Goal: Information Seeking & Learning: Learn about a topic

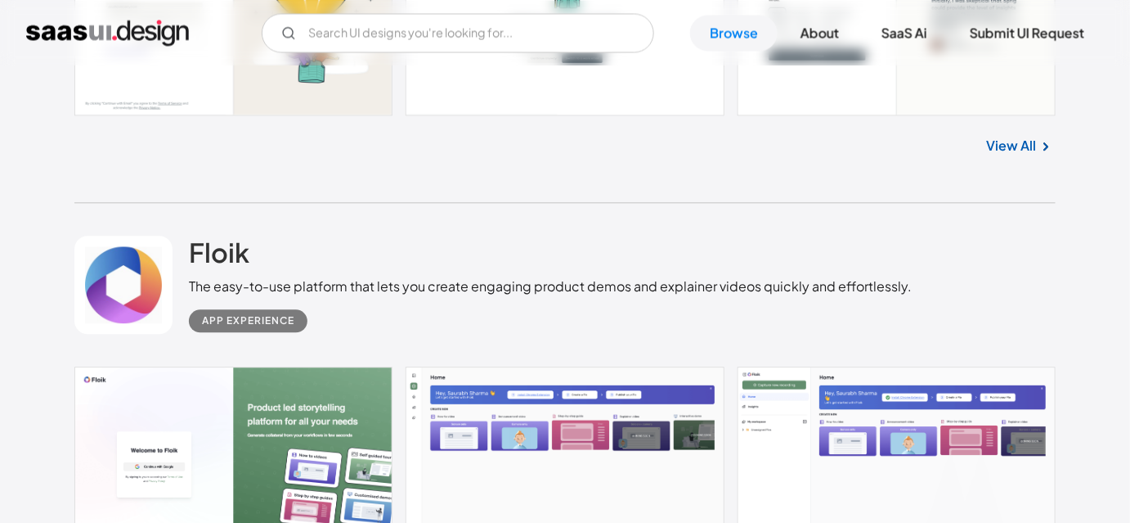
scroll to position [1166, 0]
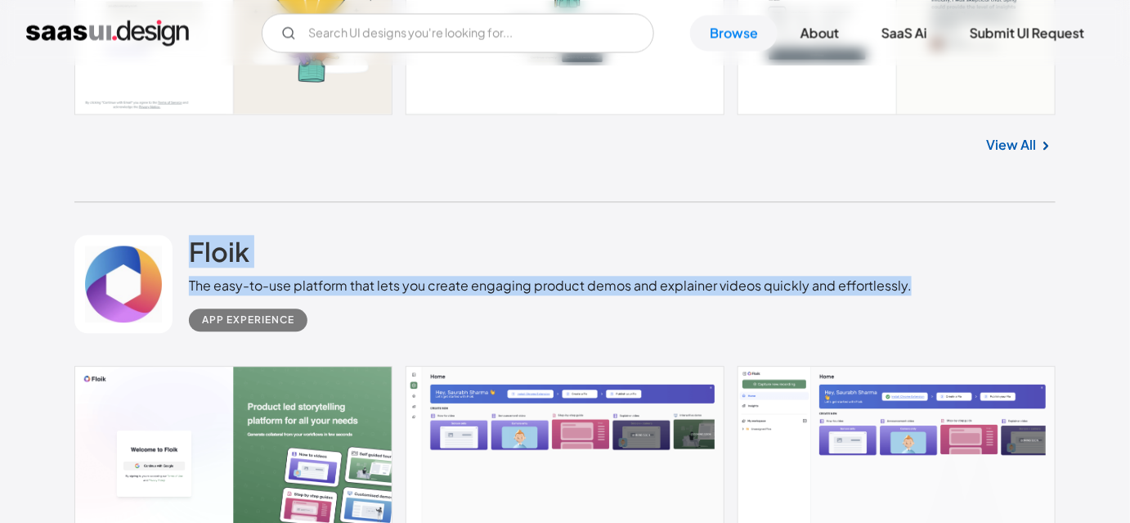
drag, startPoint x: 180, startPoint y: 277, endPoint x: 932, endPoint y: 285, distance: 751.7
click at [932, 285] on div "Floik The easy-to-use platform that lets you create engaging product demos and …" at bounding box center [565, 284] width 982 height 164
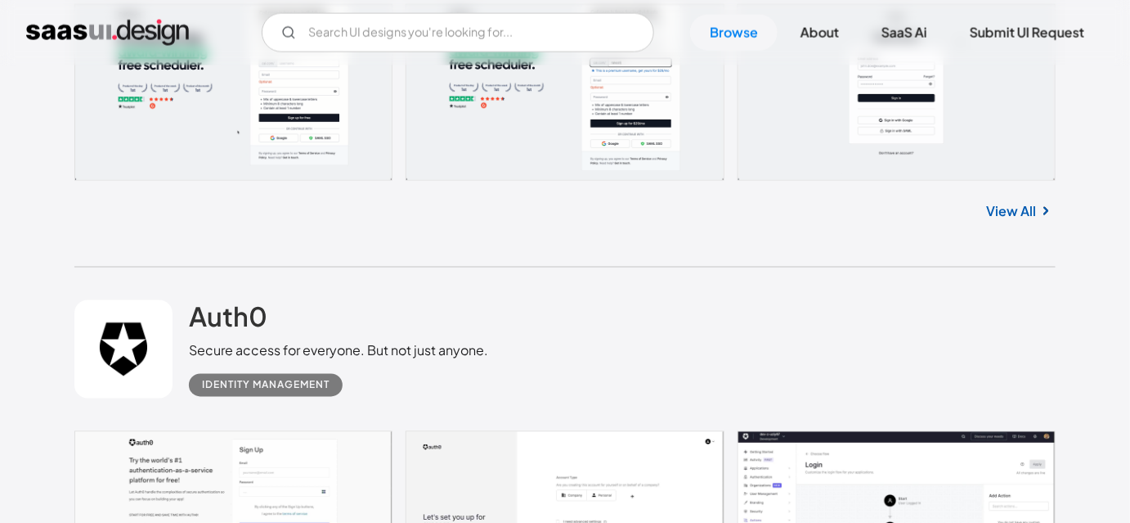
scroll to position [4940, 0]
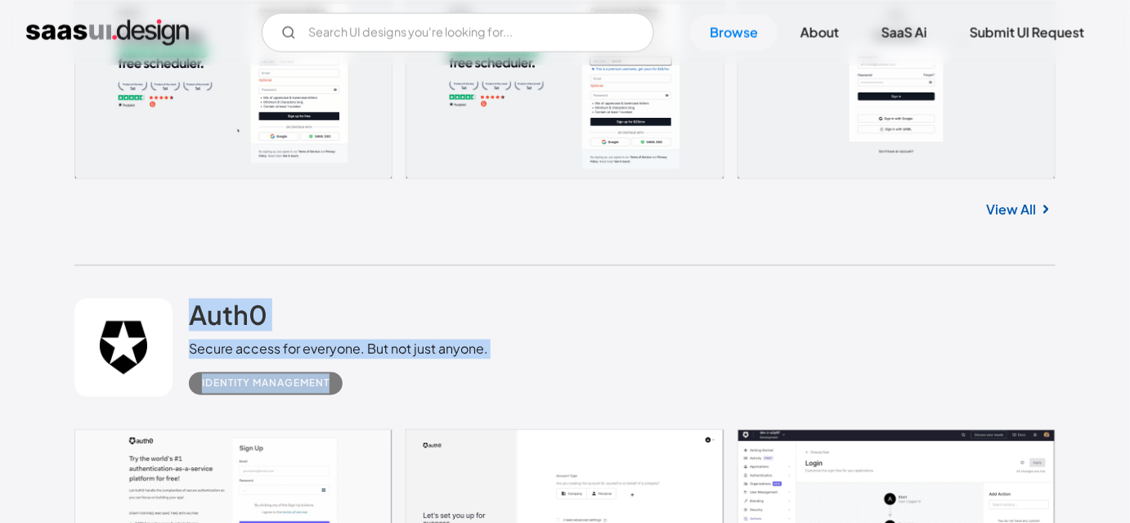
drag, startPoint x: 173, startPoint y: 294, endPoint x: 351, endPoint y: 397, distance: 204.8
click at [351, 397] on div "Auth0 Secure access for everyone. But not just anyone. Identity Management" at bounding box center [565, 348] width 982 height 164
click at [378, 389] on div "Identity Management" at bounding box center [338, 377] width 299 height 36
drag, startPoint x: 187, startPoint y: 287, endPoint x: 373, endPoint y: 375, distance: 205.3
click at [373, 375] on div "Auth0 Secure access for everyone. But not just anyone. Identity Management" at bounding box center [565, 348] width 982 height 164
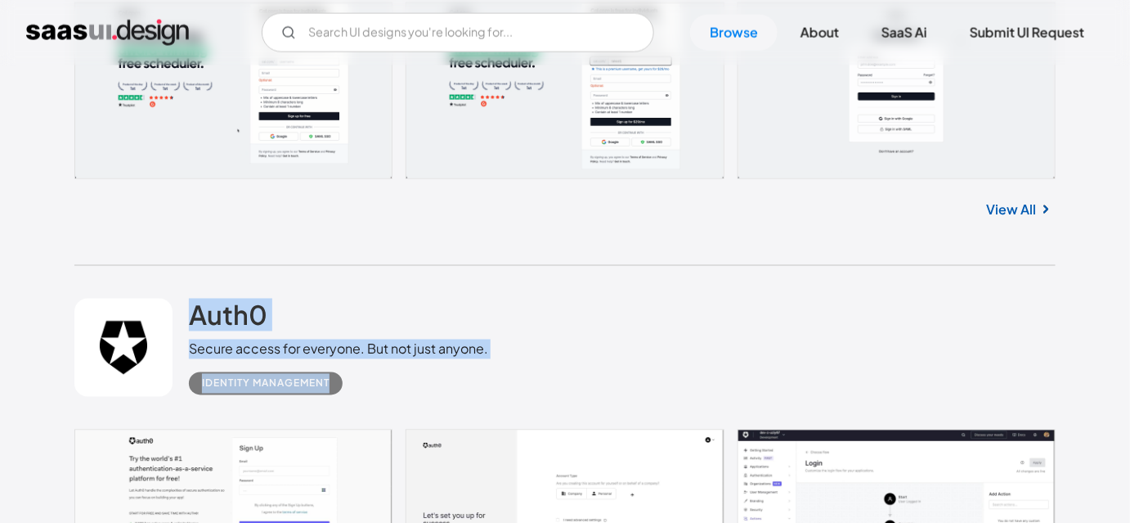
click at [376, 376] on div "Identity Management" at bounding box center [338, 377] width 299 height 36
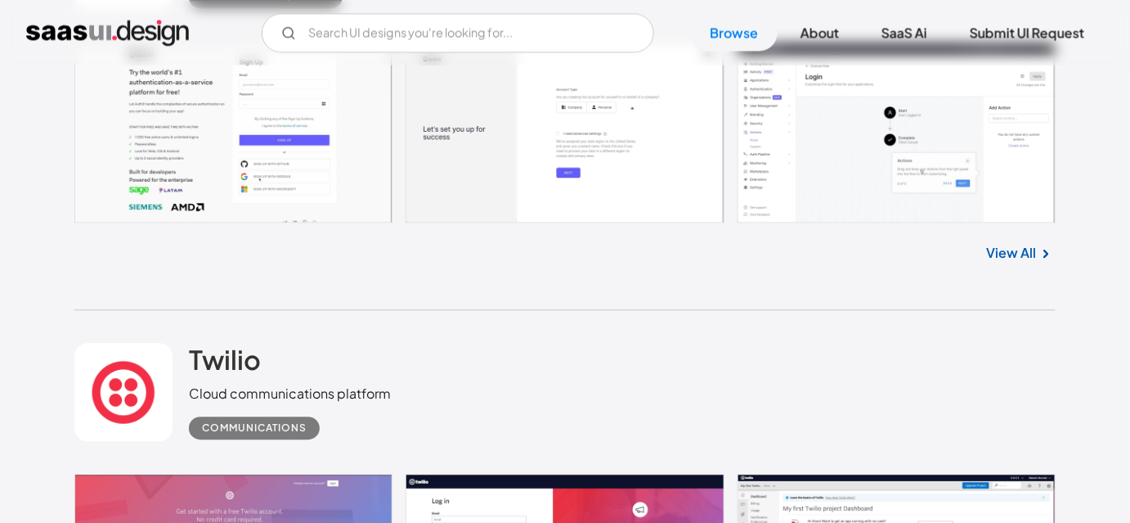
scroll to position [5385, 0]
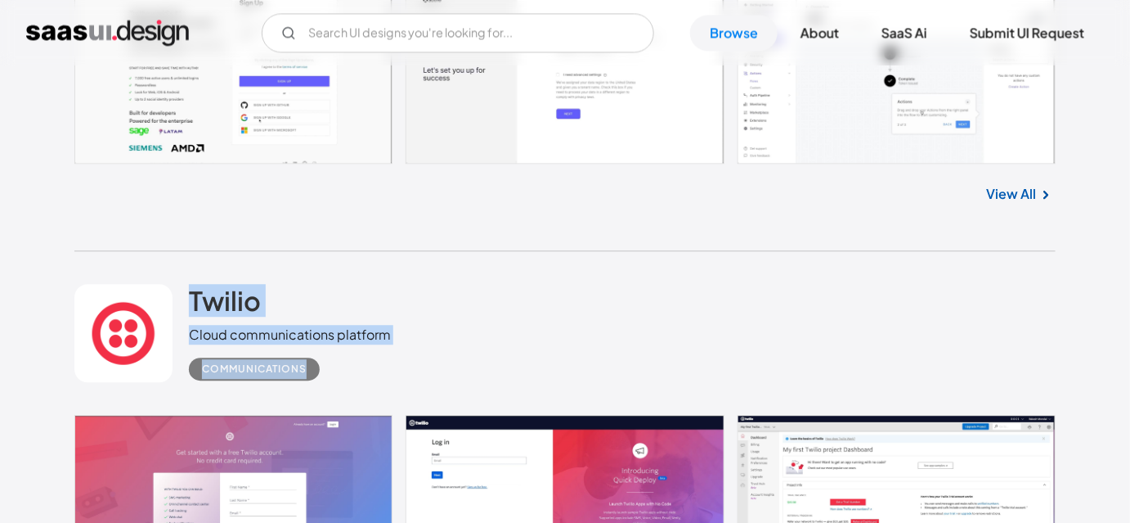
drag, startPoint x: 159, startPoint y: 276, endPoint x: 364, endPoint y: 376, distance: 228.6
click at [364, 376] on div "Twilio Cloud communications platform Communications" at bounding box center [565, 333] width 982 height 164
click at [364, 376] on div "Communications" at bounding box center [290, 362] width 202 height 36
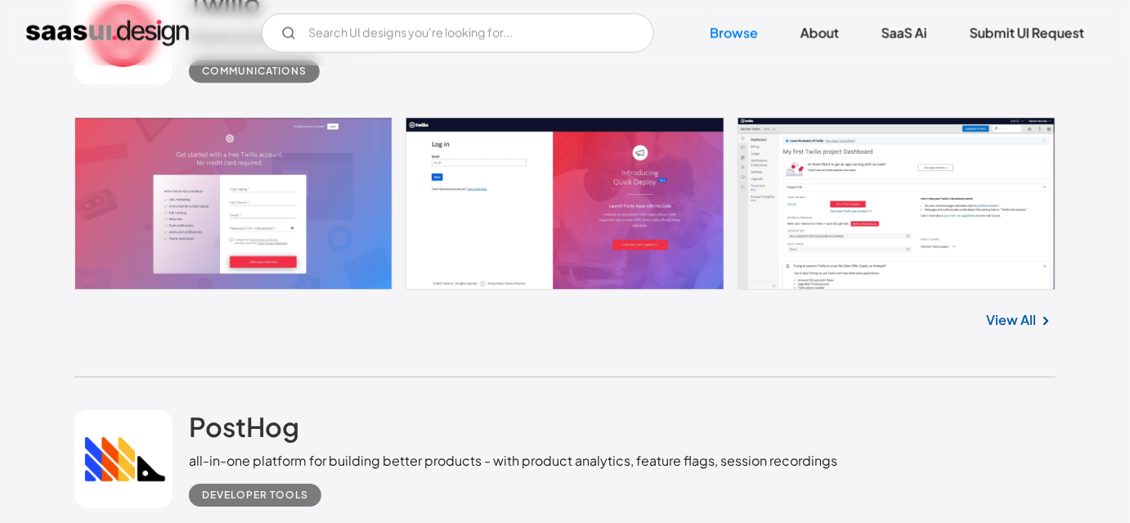
scroll to position [5758, 0]
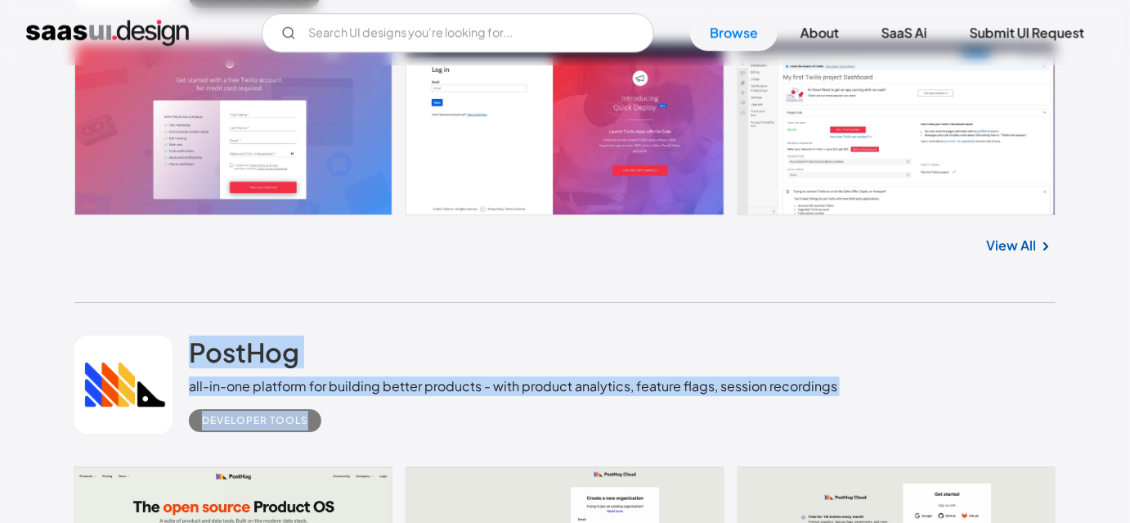
drag, startPoint x: 164, startPoint y: 332, endPoint x: 331, endPoint y: 420, distance: 188.4
click at [331, 420] on div "PostHog all-in-one platform for building better products - with product analyti…" at bounding box center [565, 385] width 982 height 164
click at [359, 420] on div "Developer tools" at bounding box center [513, 414] width 649 height 36
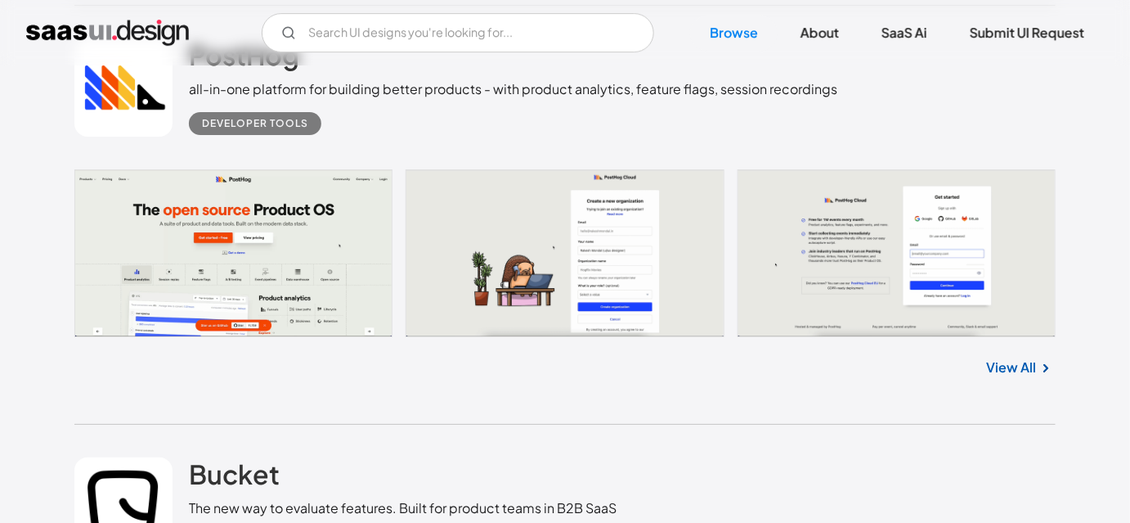
scroll to position [6203, 0]
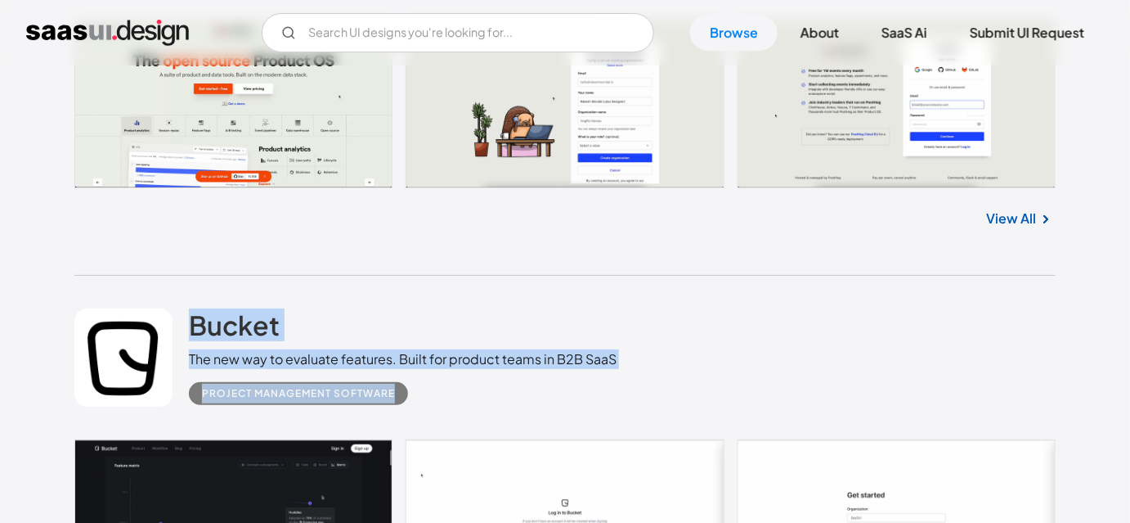
drag, startPoint x: 439, startPoint y: 401, endPoint x: 183, endPoint y: 312, distance: 271.1
click at [183, 312] on div "Bucket The new way to evaluate features. Built for product teams in B2B SaaS Pr…" at bounding box center [565, 358] width 982 height 164
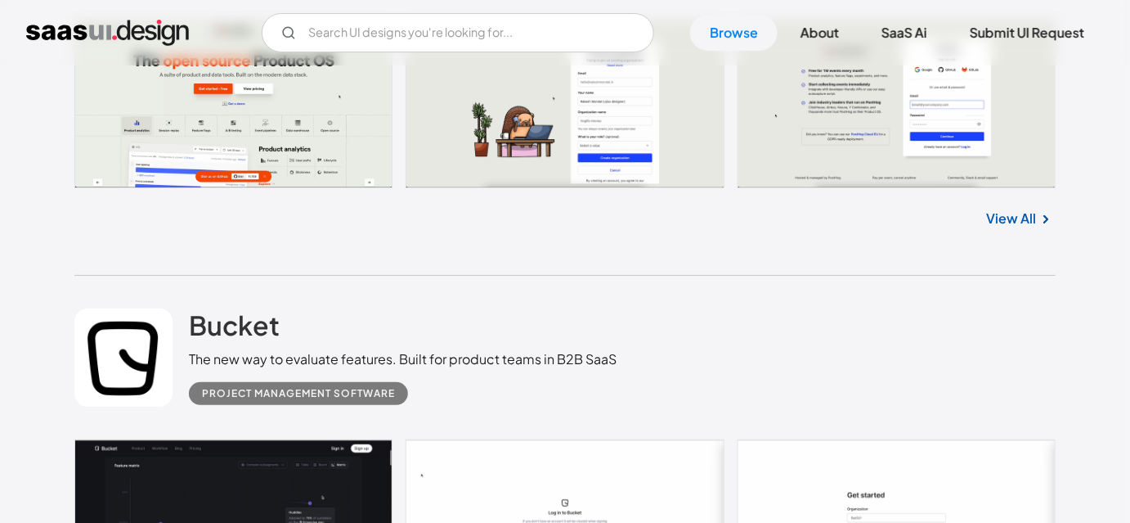
click at [170, 302] on div "Bucket The new way to evaluate features. Built for product teams in B2B SaaS Pr…" at bounding box center [565, 358] width 982 height 164
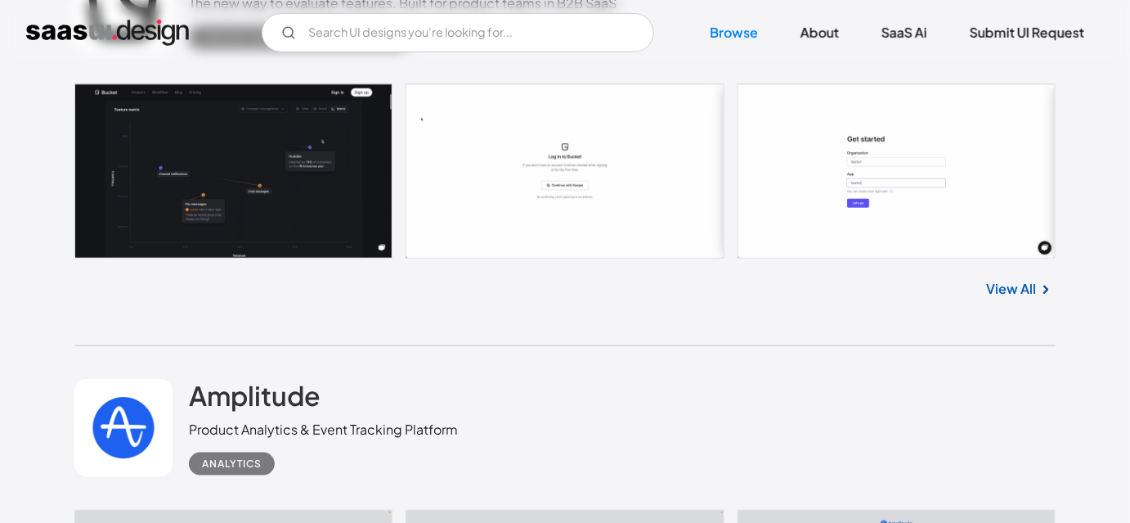
scroll to position [6650, 0]
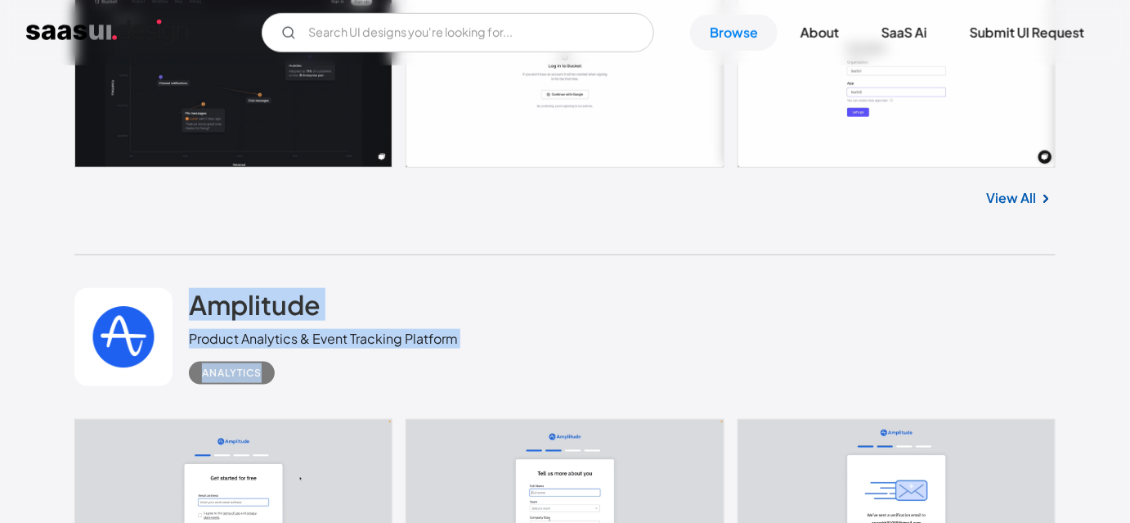
drag, startPoint x: 169, startPoint y: 285, endPoint x: 299, endPoint y: 375, distance: 157.5
click at [299, 375] on div "Amplitude Product Analytics & Event Tracking Platform Analytics" at bounding box center [565, 337] width 982 height 164
click at [299, 375] on div "Analytics" at bounding box center [323, 366] width 269 height 36
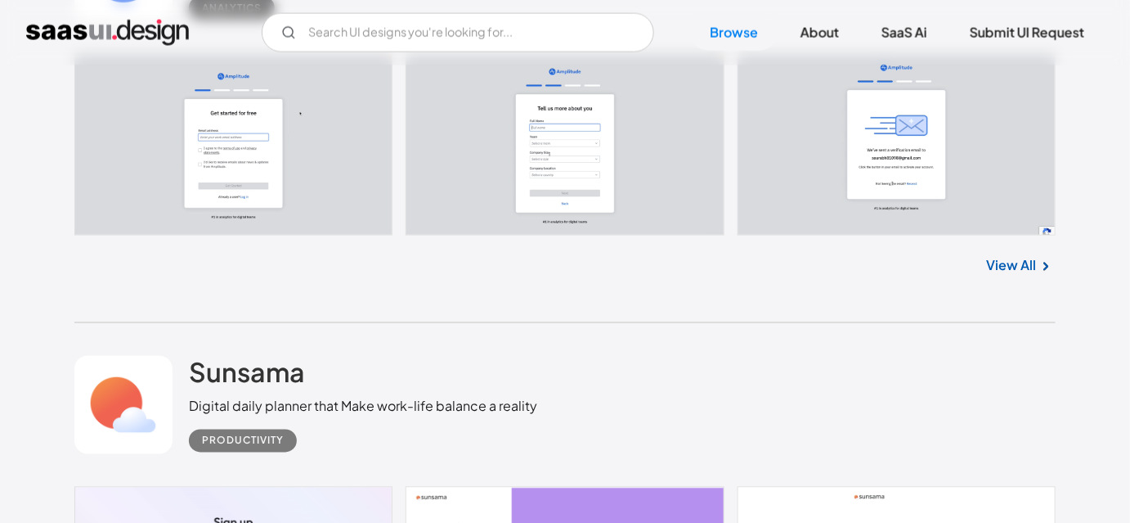
scroll to position [7021, 0]
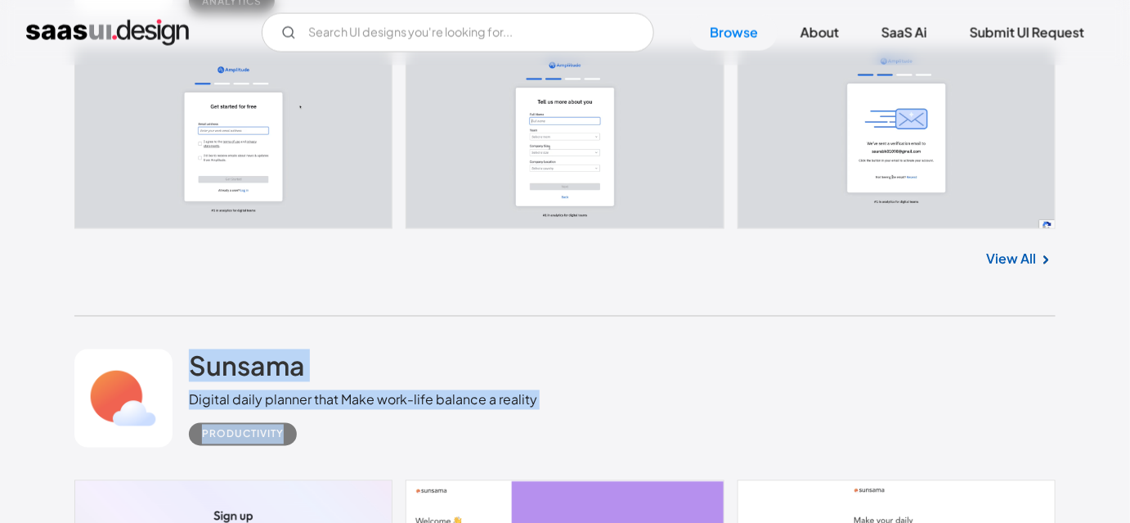
drag, startPoint x: 177, startPoint y: 335, endPoint x: 292, endPoint y: 445, distance: 159.1
click at [292, 445] on div "Sunsama Digital daily planner that Make work-life balance a reality Productivity" at bounding box center [565, 399] width 982 height 164
click at [311, 451] on div "Sunsama Digital daily planner that Make work-life balance a reality Productivity" at bounding box center [565, 399] width 982 height 164
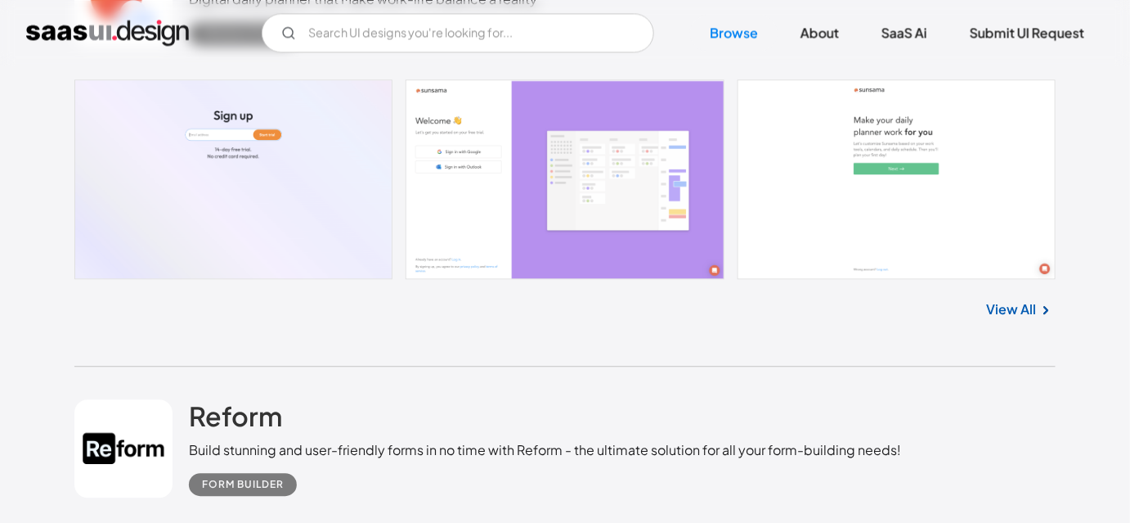
scroll to position [7468, 0]
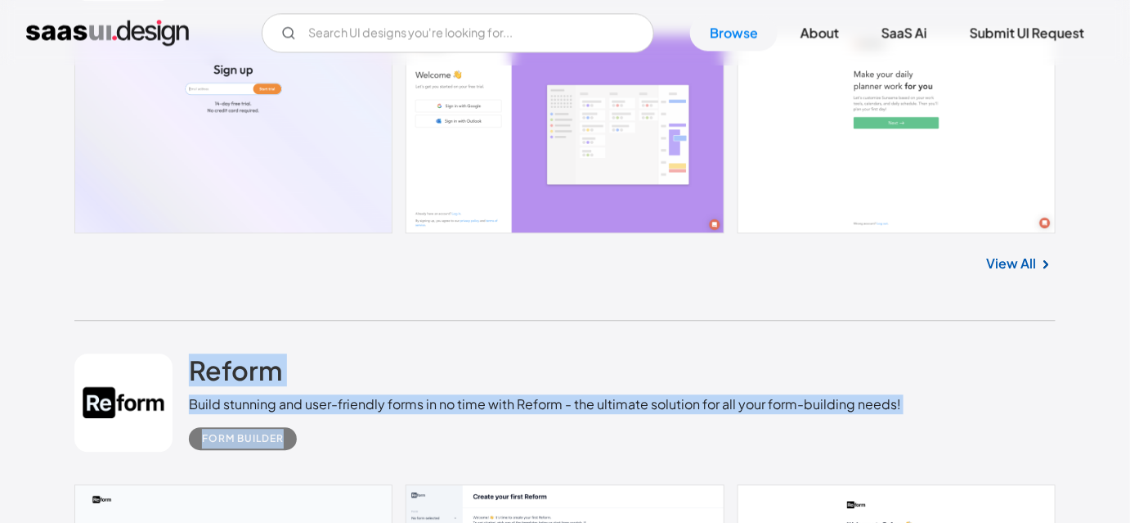
drag, startPoint x: 192, startPoint y: 362, endPoint x: 302, endPoint y: 444, distance: 137.3
click at [302, 444] on div "Reform Build stunning and user-friendly forms in no time with Reform - the ulti…" at bounding box center [565, 403] width 982 height 164
click at [343, 455] on div "Reform Build stunning and user-friendly forms in no time with Reform - the ulti…" at bounding box center [565, 403] width 982 height 164
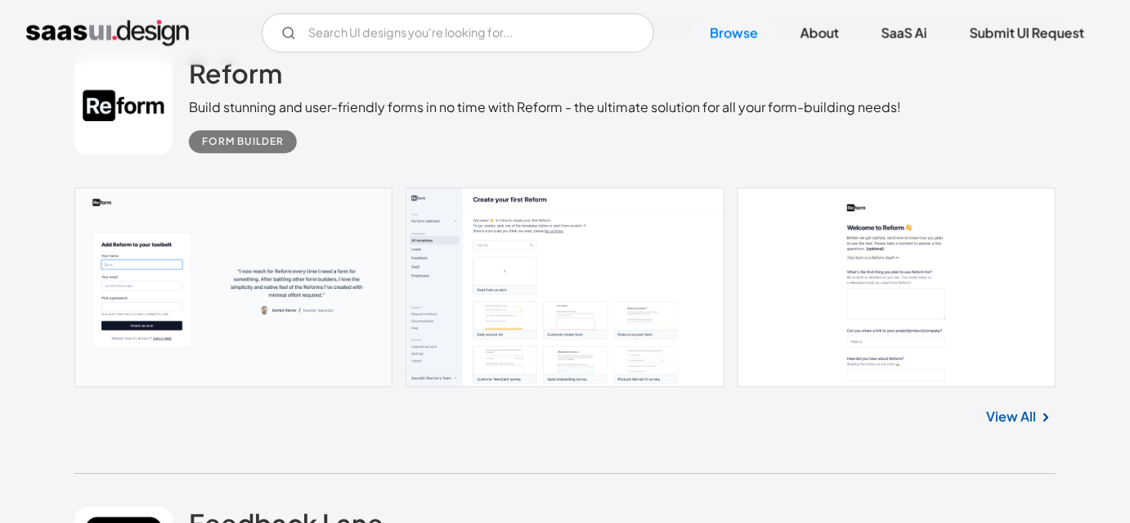
scroll to position [7988, 0]
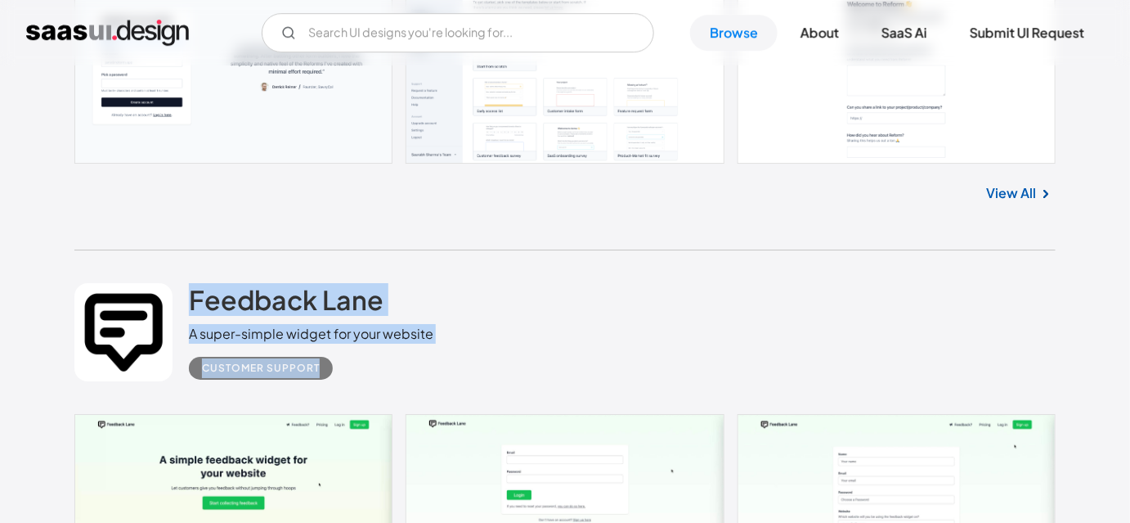
drag, startPoint x: 182, startPoint y: 293, endPoint x: 330, endPoint y: 374, distance: 168.7
click at [330, 374] on div "Feedback Lane A super-simple widget for your website Customer Support" at bounding box center [565, 332] width 982 height 164
click at [347, 372] on div "Customer Support" at bounding box center [311, 362] width 245 height 36
click at [364, 366] on div "Customer Support" at bounding box center [311, 362] width 245 height 36
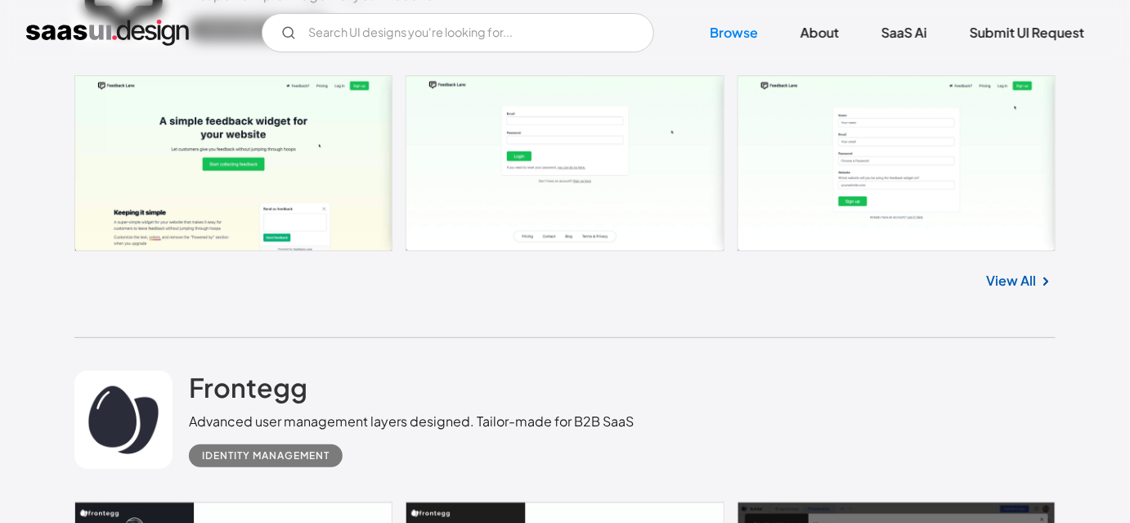
scroll to position [8360, 0]
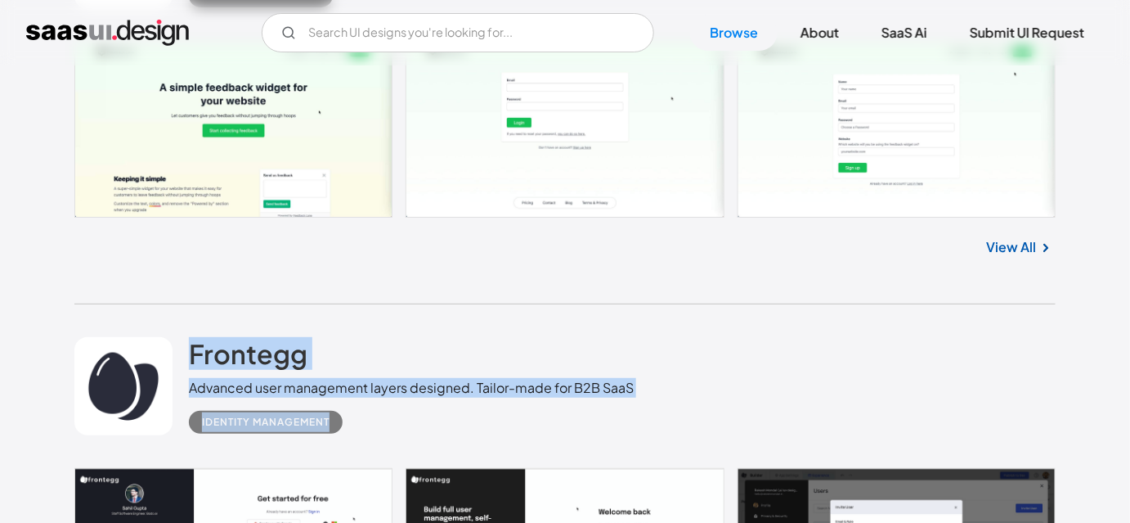
drag, startPoint x: 175, startPoint y: 328, endPoint x: 357, endPoint y: 447, distance: 217.3
click at [357, 447] on div "Frontegg Advanced user management layers designed. Tailor-made for B2B SaaS Ide…" at bounding box center [565, 386] width 982 height 164
click at [379, 434] on div "Frontegg Advanced user management layers designed. Tailor-made for B2B SaaS Ide…" at bounding box center [565, 386] width 982 height 164
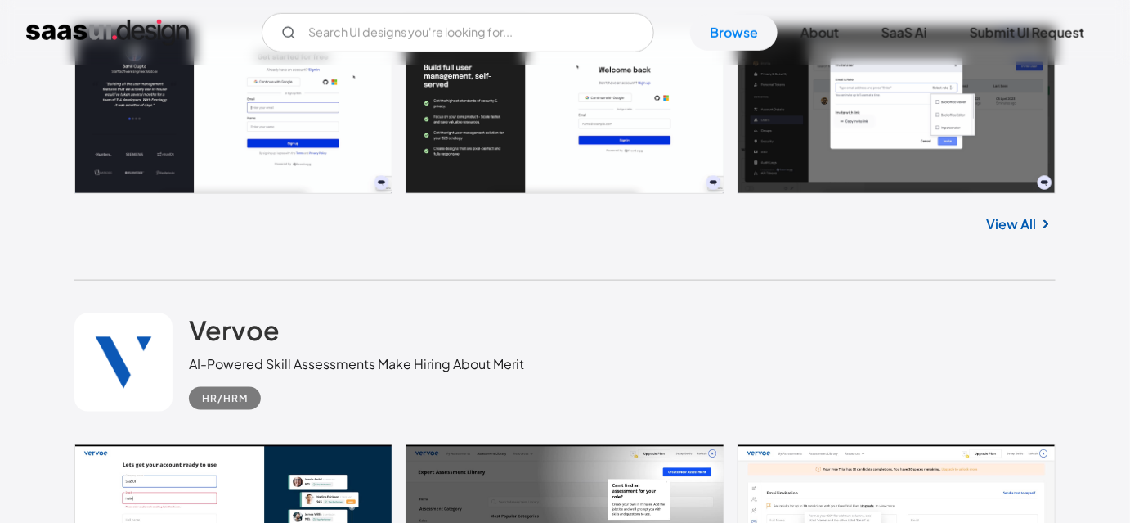
scroll to position [8806, 0]
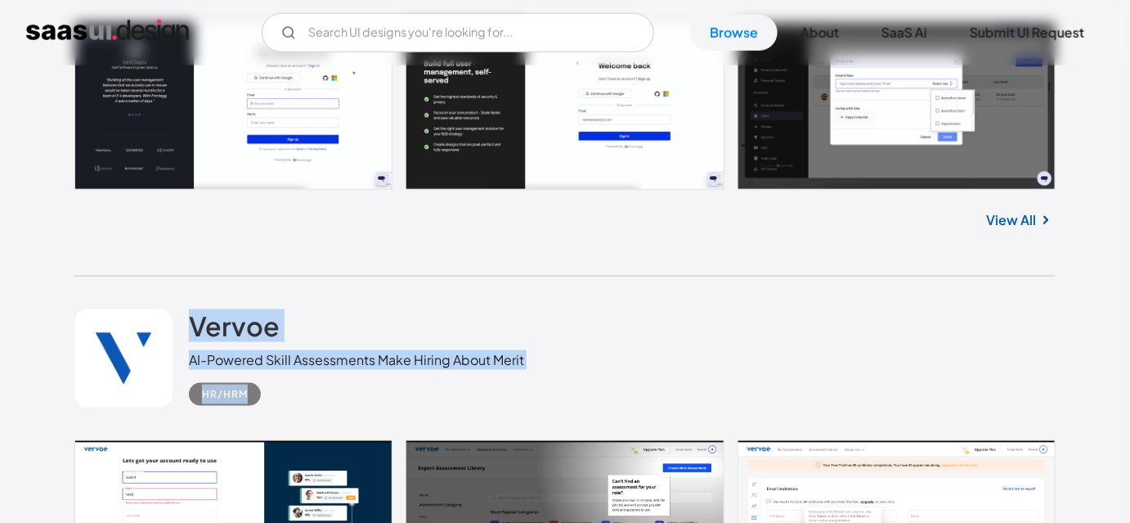
drag, startPoint x: 285, startPoint y: 405, endPoint x: 155, endPoint y: 346, distance: 143.5
click at [155, 346] on div "Vervoe AI-Powered Skill Assessments Make Hiring About Merit HR/HRM" at bounding box center [565, 358] width 982 height 164
click at [161, 317] on link at bounding box center [123, 358] width 98 height 98
click at [155, 294] on div "Vervoe AI-Powered Skill Assessments Make Hiring About Merit HR/HRM" at bounding box center [565, 358] width 982 height 164
drag, startPoint x: 155, startPoint y: 294, endPoint x: 294, endPoint y: 392, distance: 170.2
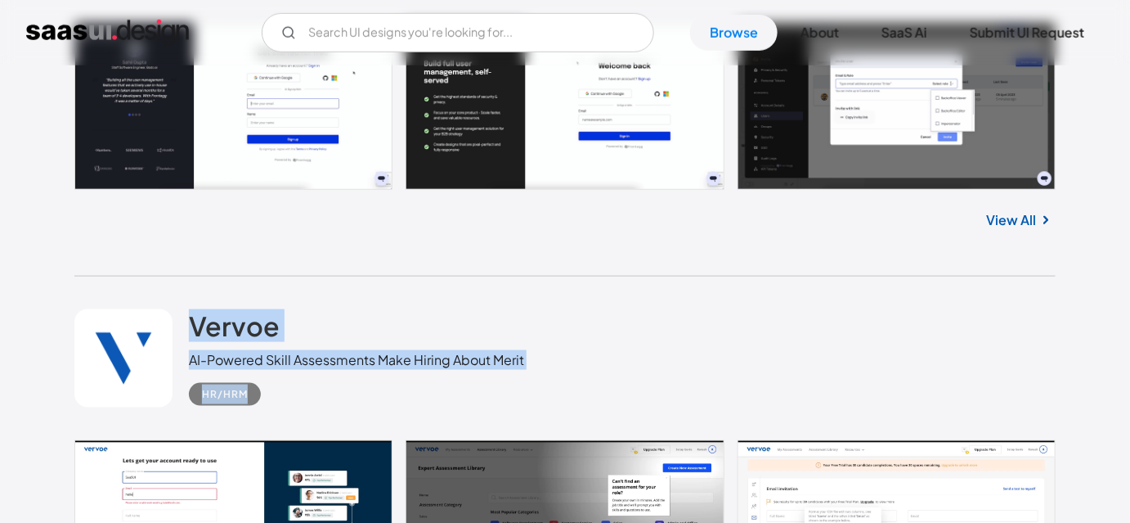
click at [294, 392] on div "Vervoe AI-Powered Skill Assessments Make Hiring About Merit HR/HRM" at bounding box center [565, 358] width 982 height 164
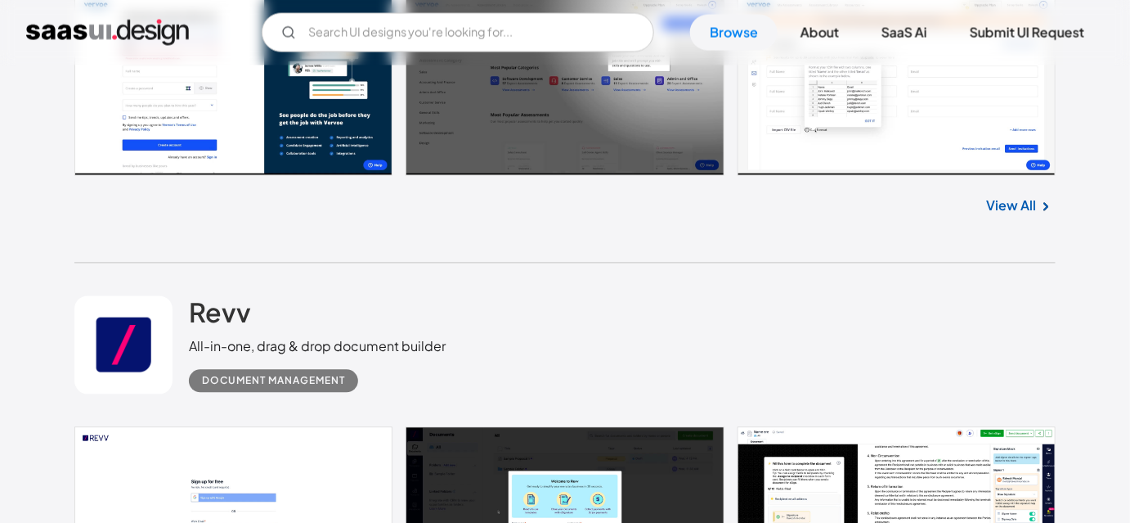
scroll to position [9253, 0]
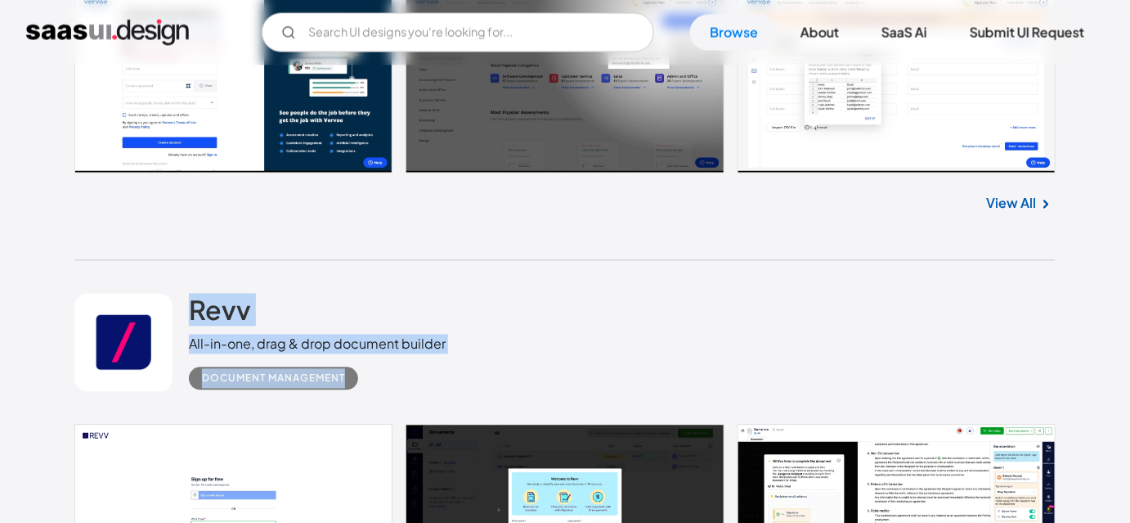
drag, startPoint x: 387, startPoint y: 394, endPoint x: 179, endPoint y: 307, distance: 225.4
click at [179, 307] on div "Revv All-in-one, drag & drop document builder Document Management" at bounding box center [565, 343] width 982 height 164
click at [146, 282] on div "Revv All-in-one, drag & drop document builder Document Management" at bounding box center [565, 343] width 982 height 164
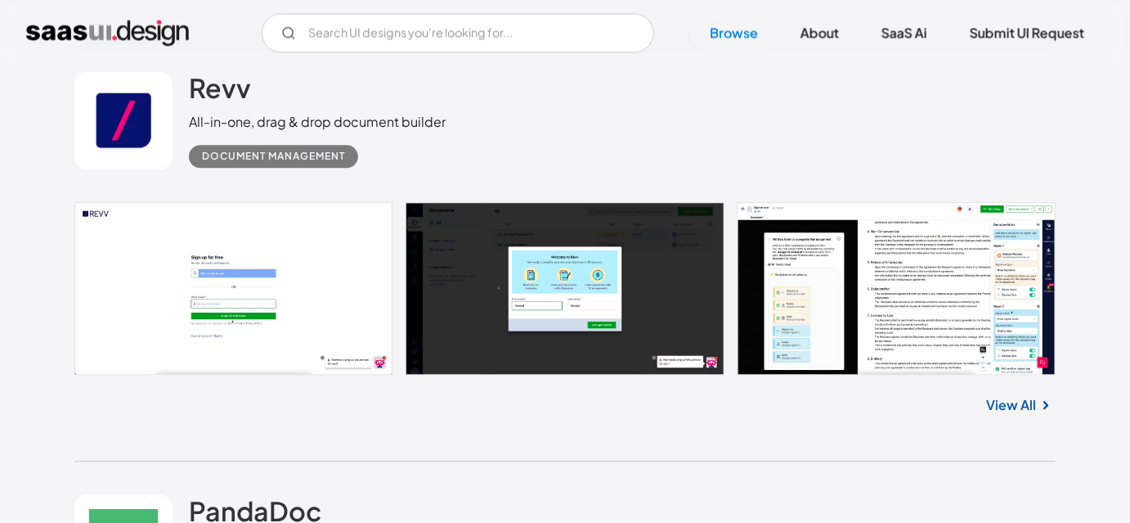
scroll to position [9624, 0]
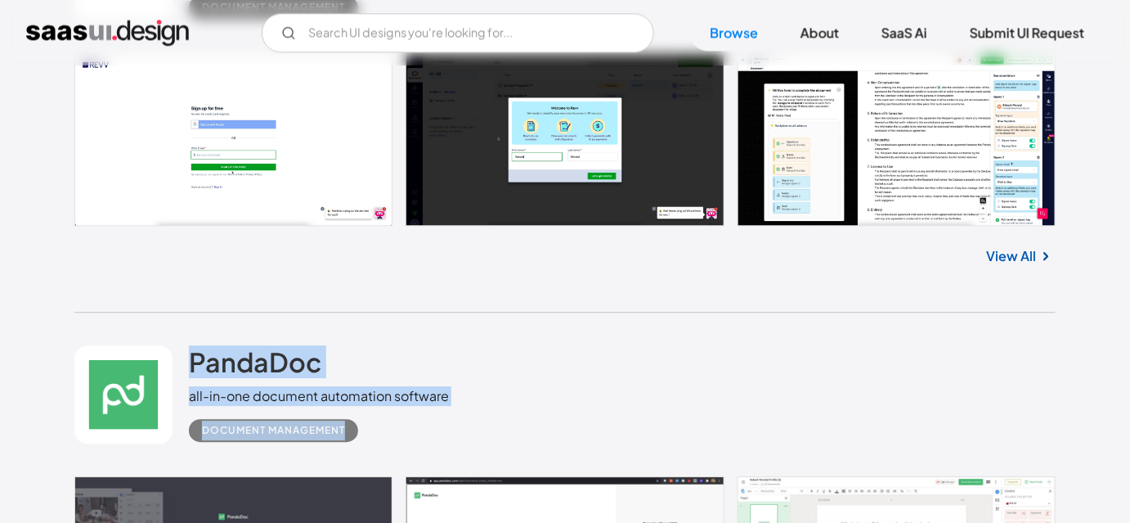
drag, startPoint x: 179, startPoint y: 335, endPoint x: 363, endPoint y: 426, distance: 205.6
click at [363, 426] on div "PandaDoc all-in-one document automation software Document Management" at bounding box center [565, 394] width 982 height 164
click at [407, 434] on div "Document Management" at bounding box center [319, 424] width 260 height 36
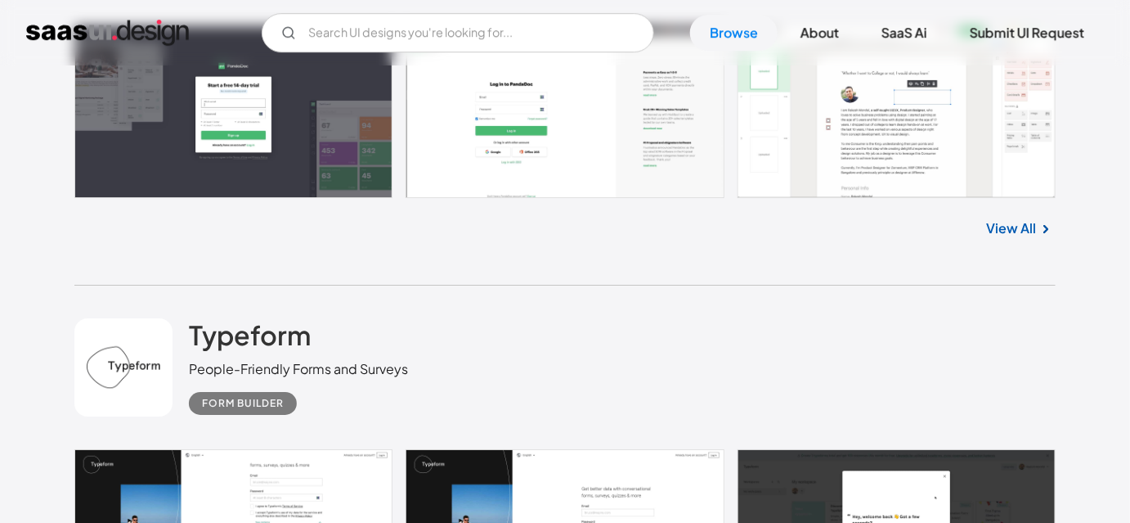
scroll to position [10144, 0]
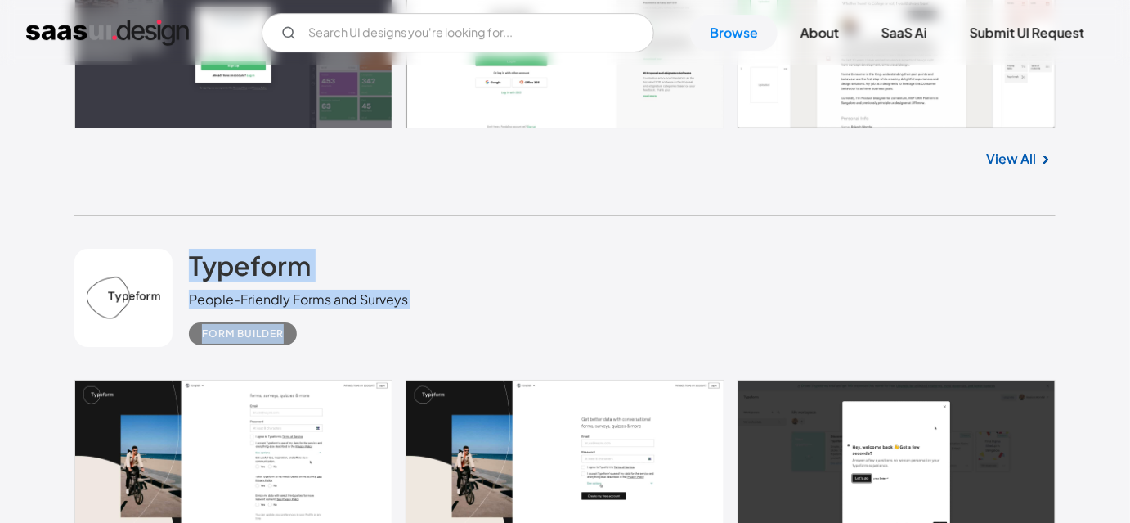
drag, startPoint x: 175, startPoint y: 244, endPoint x: 325, endPoint y: 335, distance: 175.5
click at [325, 335] on div "Typeform People-Friendly Forms and Surveys Form Builder" at bounding box center [565, 298] width 982 height 164
click at [335, 335] on div "Form Builder" at bounding box center [298, 327] width 219 height 36
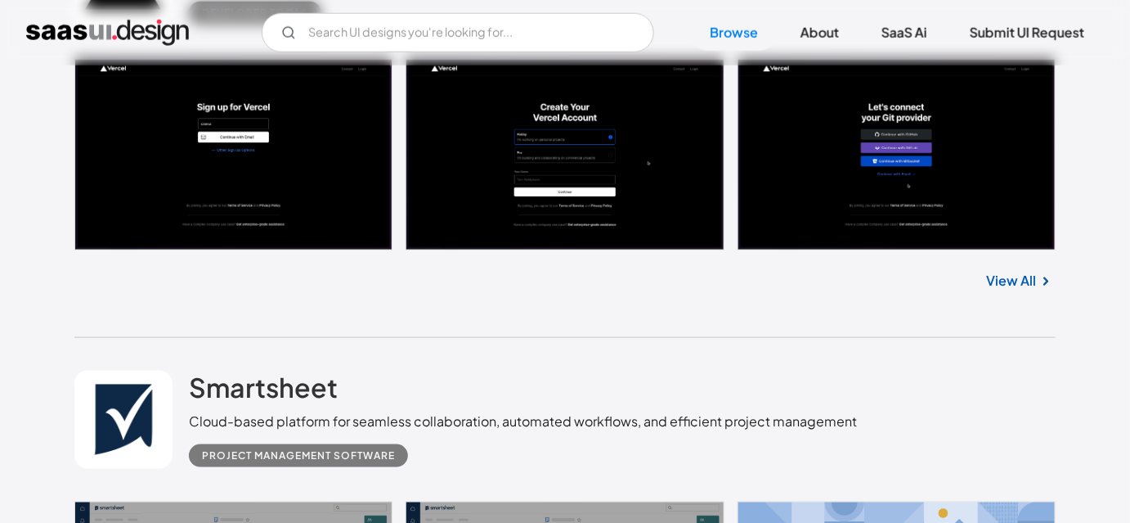
scroll to position [11037, 0]
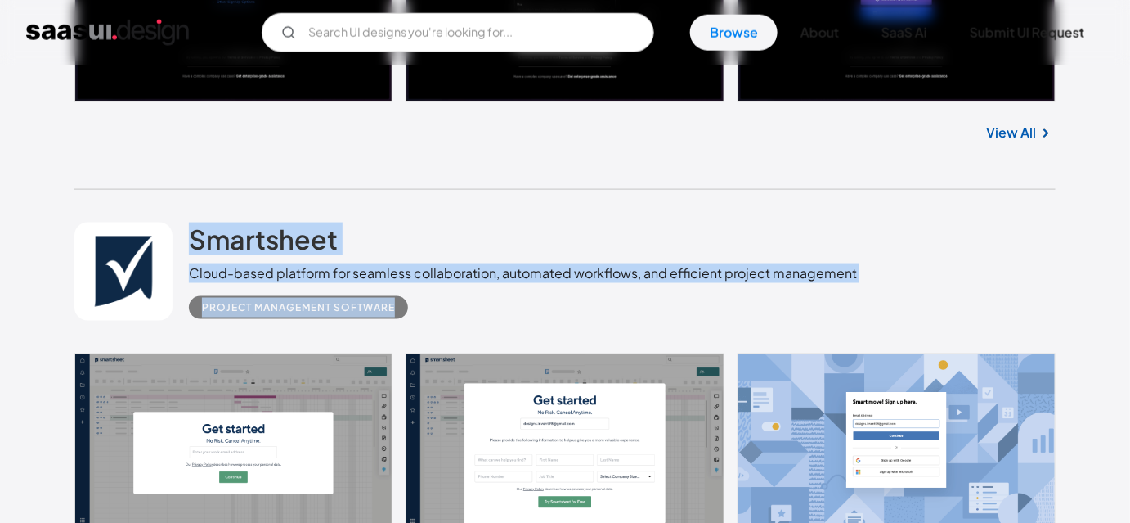
drag, startPoint x: 429, startPoint y: 320, endPoint x: 182, endPoint y: 216, distance: 268.0
click at [182, 216] on div "Smartsheet Cloud-based platform for seamless collaboration, automated workflows…" at bounding box center [565, 272] width 982 height 164
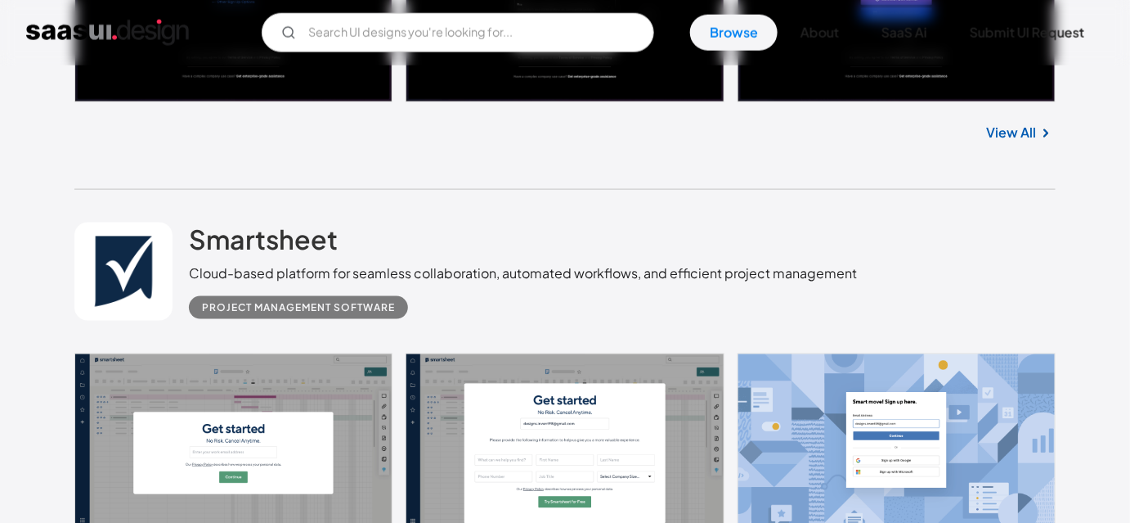
click at [157, 206] on div "Smartsheet Cloud-based platform for seamless collaboration, automated workflows…" at bounding box center [565, 272] width 982 height 164
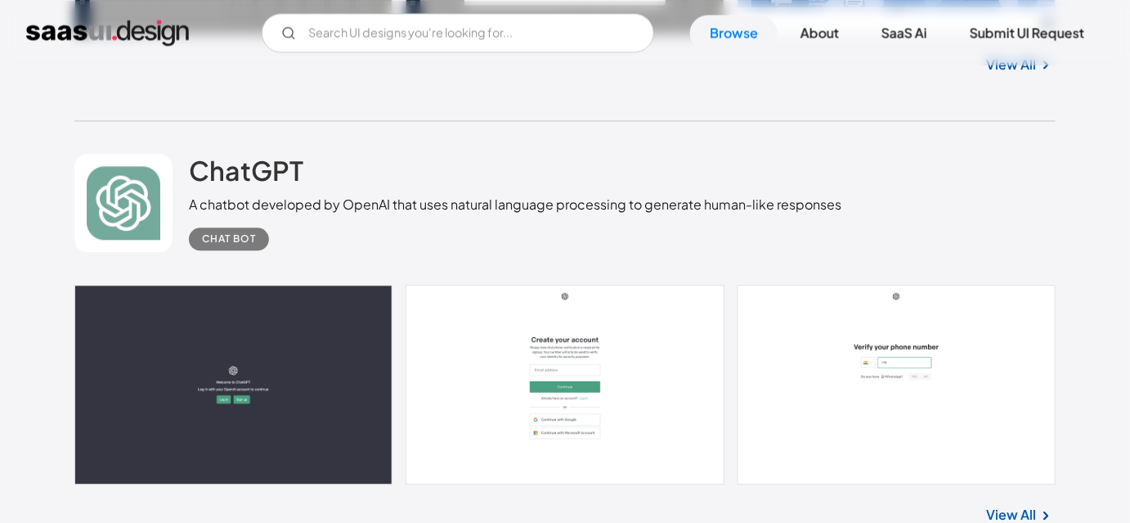
scroll to position [11558, 0]
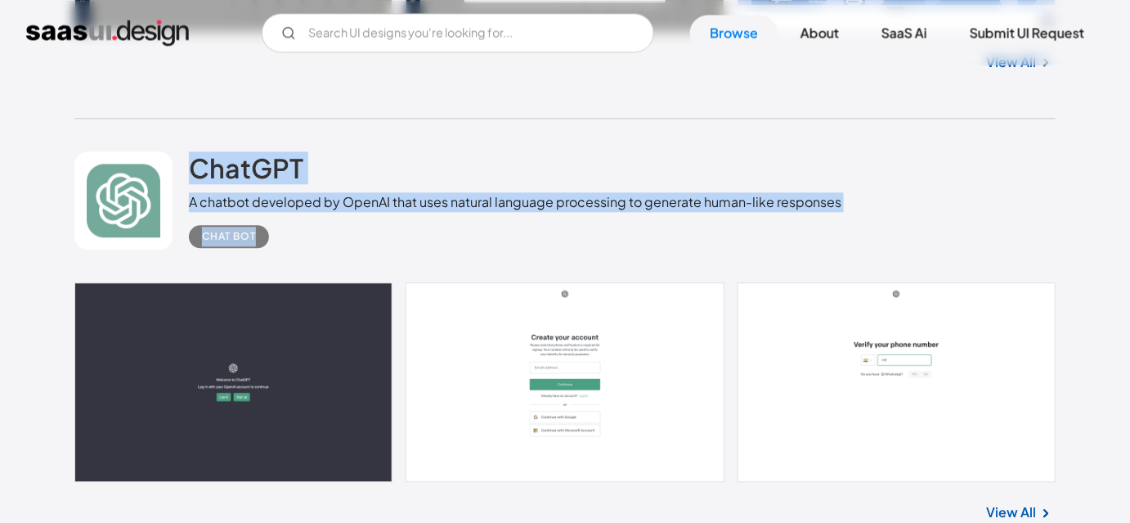
drag, startPoint x: 173, startPoint y: 133, endPoint x: 359, endPoint y: 257, distance: 223.0
click at [359, 257] on div "ChatGPT A chatbot developed by OpenAI that uses natural language processing to …" at bounding box center [565, 201] width 982 height 164
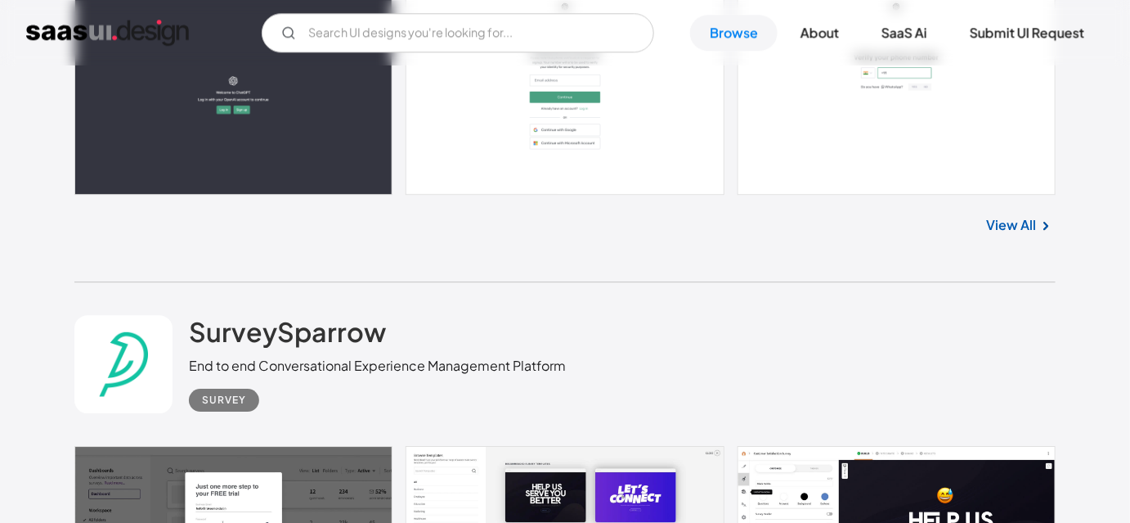
scroll to position [11854, 0]
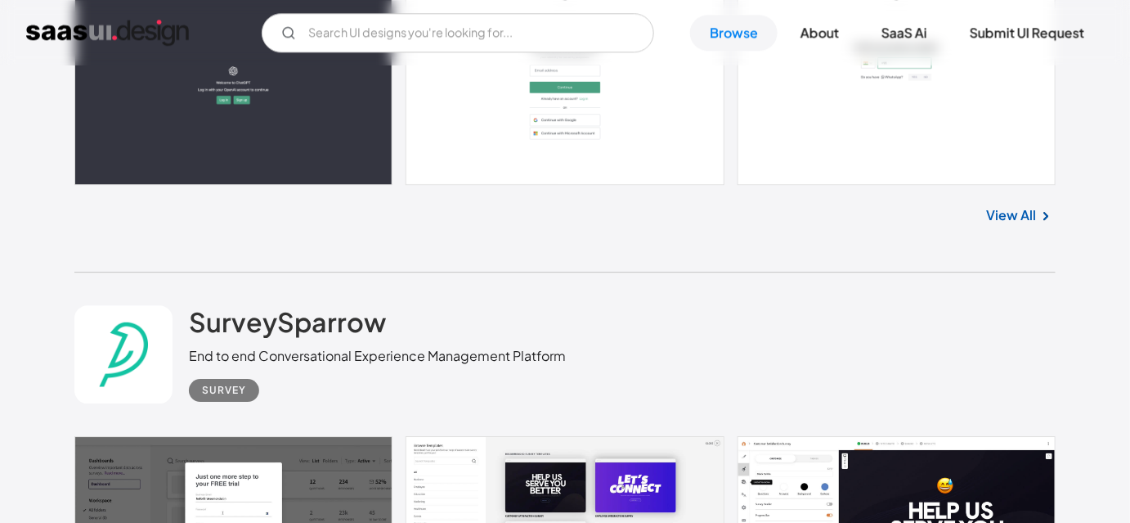
click at [172, 277] on div "SurveySparrow End to end Conversational Experience Management Platform Survey" at bounding box center [565, 354] width 982 height 164
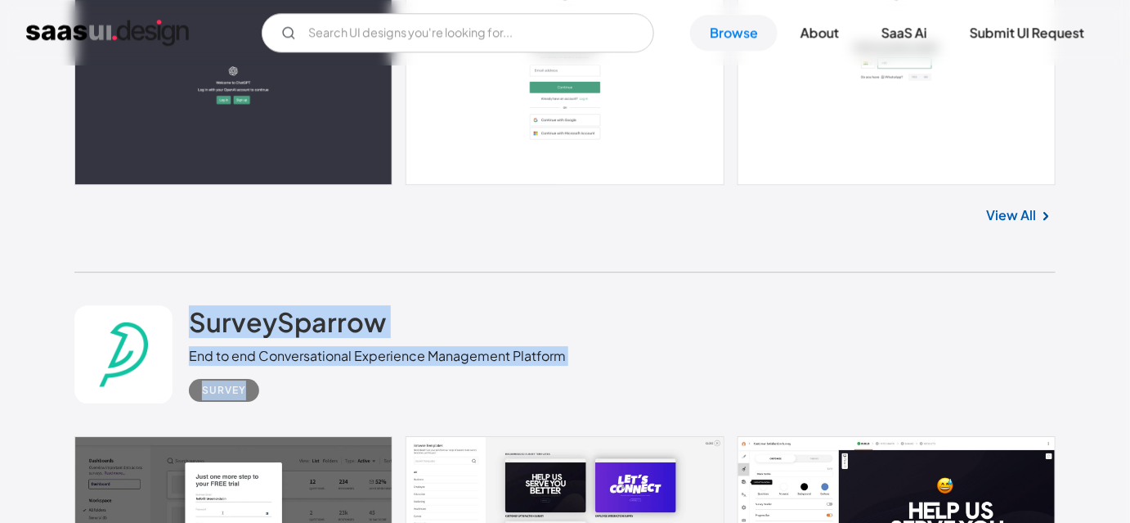
drag, startPoint x: 173, startPoint y: 287, endPoint x: 294, endPoint y: 395, distance: 162.2
click at [294, 395] on div "SurveySparrow End to end Conversational Experience Management Platform Survey" at bounding box center [565, 354] width 982 height 164
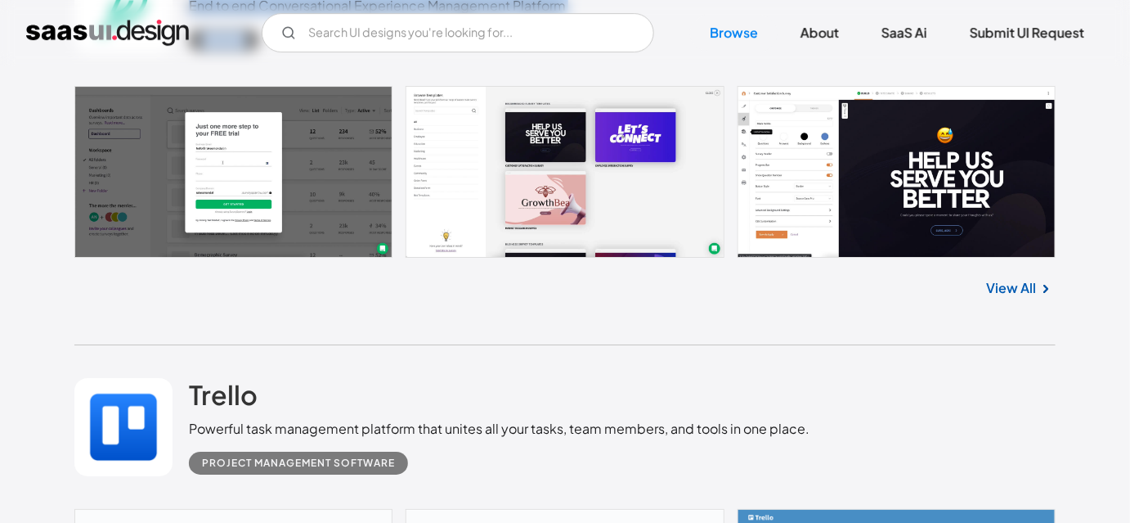
scroll to position [12227, 0]
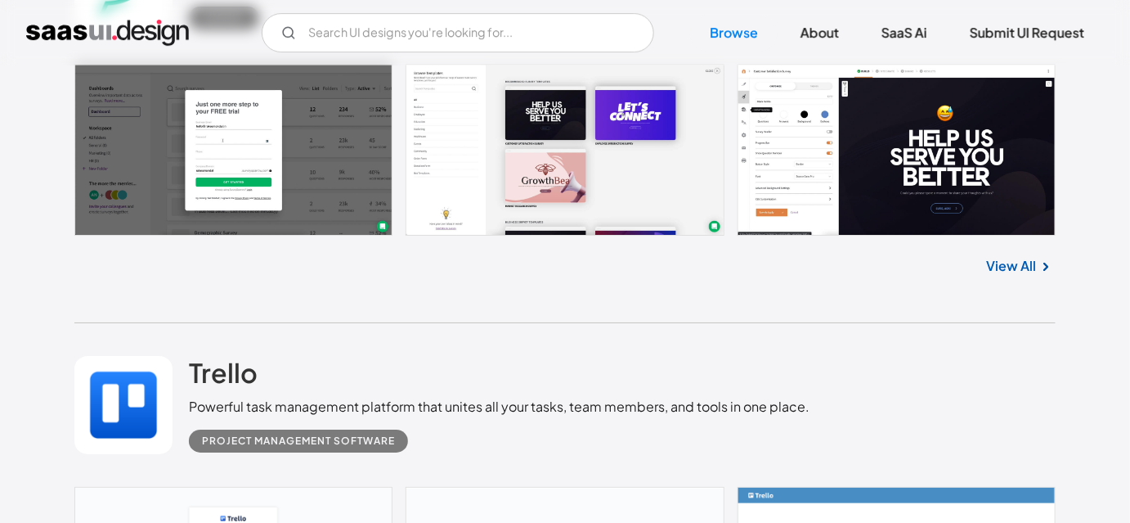
click at [168, 354] on div "Trello Powerful task management platform that unites all your tasks, team membe…" at bounding box center [565, 405] width 982 height 164
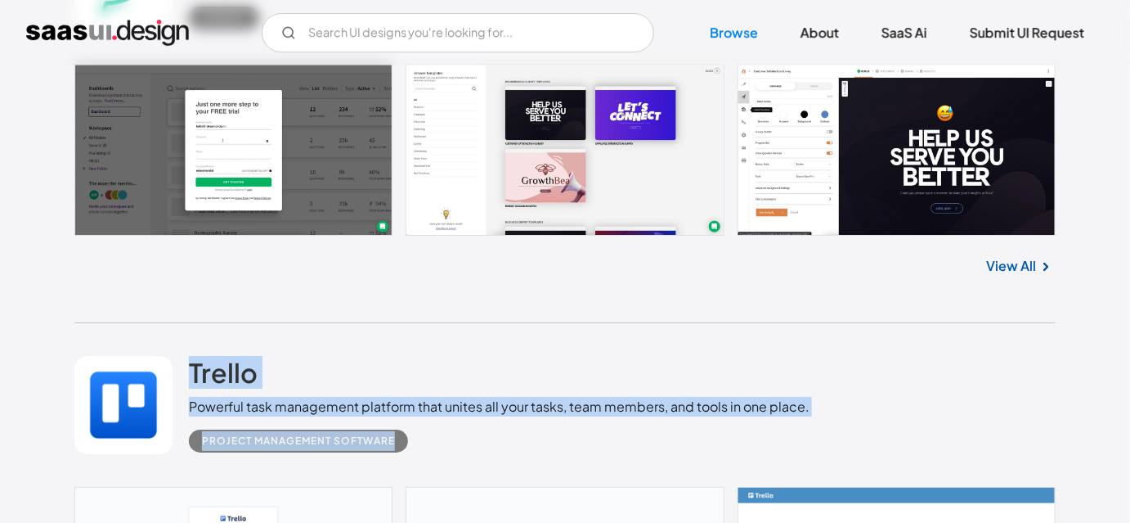
drag, startPoint x: 168, startPoint y: 344, endPoint x: 420, endPoint y: 445, distance: 271.3
click at [420, 445] on div "Trello Powerful task management platform that unites all your tasks, team membe…" at bounding box center [565, 405] width 982 height 164
click at [420, 445] on div "Project Management Software" at bounding box center [499, 434] width 621 height 36
drag, startPoint x: 436, startPoint y: 447, endPoint x: 176, endPoint y: 356, distance: 275.8
click at [176, 356] on div "Trello Powerful task management platform that unites all your tasks, team membe…" at bounding box center [565, 405] width 982 height 164
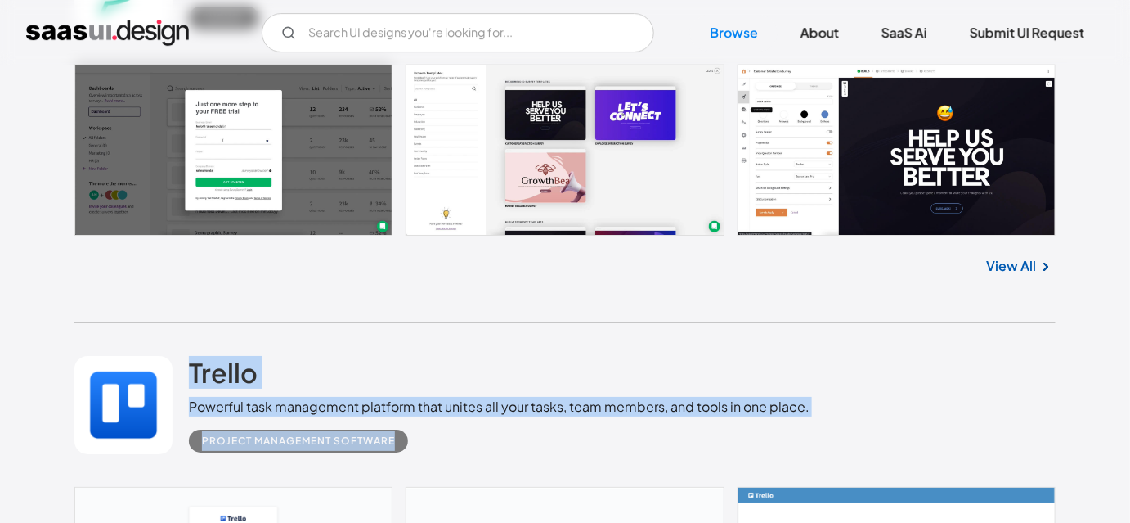
click at [176, 326] on div "Trello Powerful task management platform that unites all your tasks, team membe…" at bounding box center [565, 405] width 982 height 164
drag, startPoint x: 186, startPoint y: 332, endPoint x: 410, endPoint y: 454, distance: 255.1
click at [410, 454] on div "Trello Powerful task management platform that unites all your tasks, team membe…" at bounding box center [565, 405] width 982 height 164
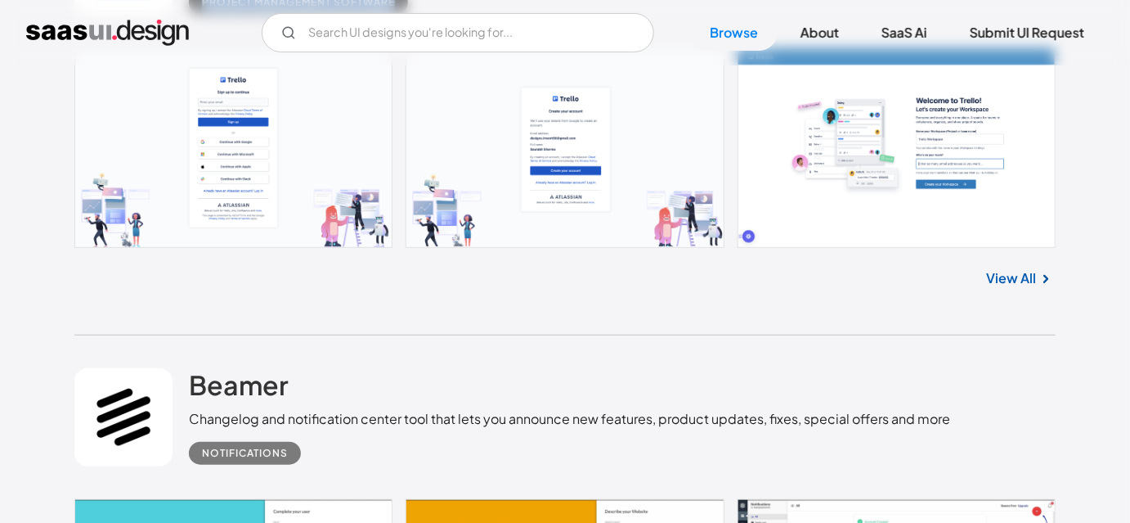
scroll to position [12747, 0]
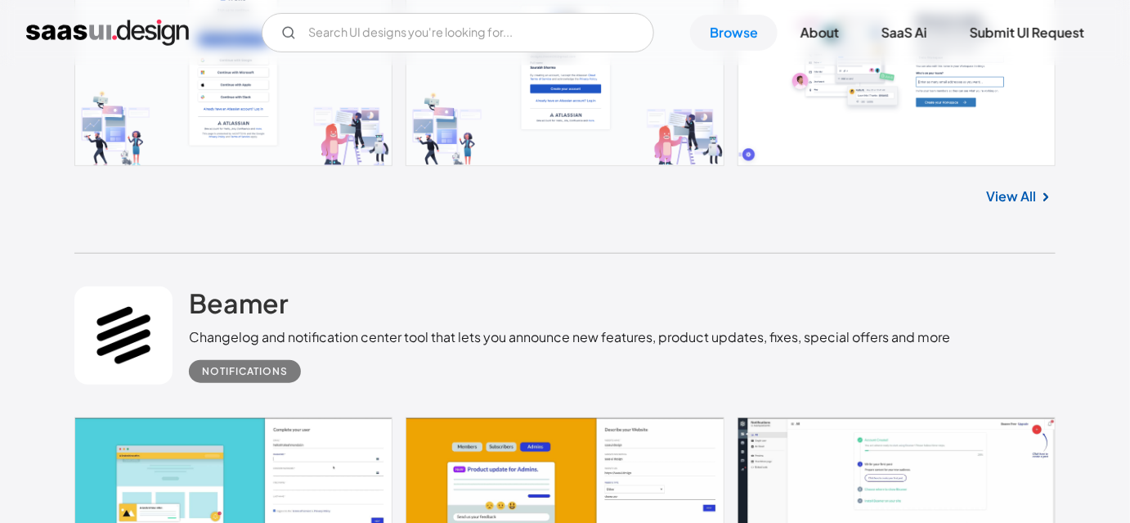
click at [148, 267] on div "Beamer Changelog and notification center tool that lets you announce new featur…" at bounding box center [565, 336] width 982 height 164
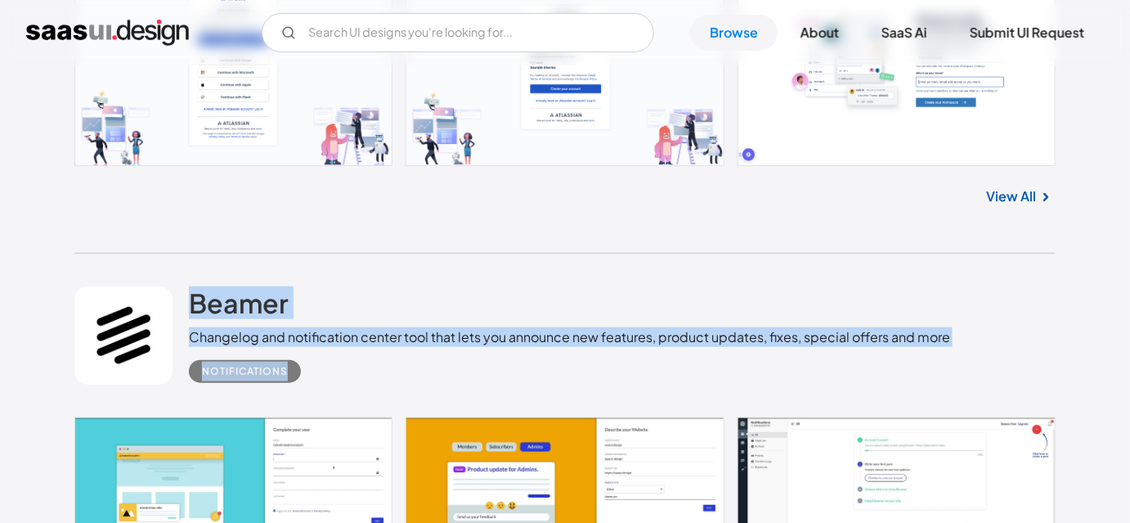
drag, startPoint x: 171, startPoint y: 267, endPoint x: 324, endPoint y: 392, distance: 197.1
click at [324, 392] on div "Beamer Changelog and notification center tool that lets you announce new featur…" at bounding box center [565, 336] width 982 height 164
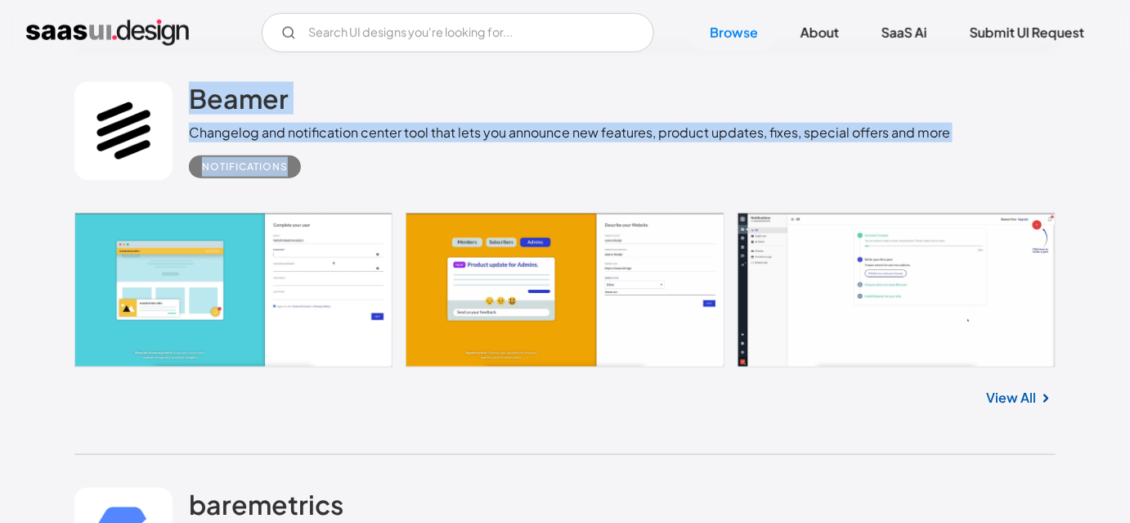
scroll to position [13193, 0]
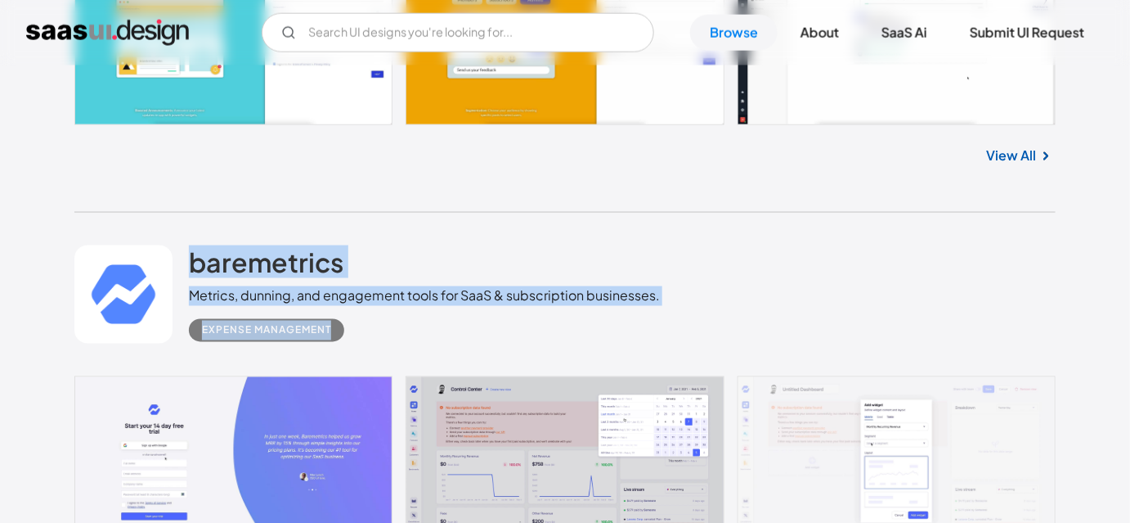
drag, startPoint x: 166, startPoint y: 242, endPoint x: 345, endPoint y: 340, distance: 204.3
click at [345, 340] on div "baremetrics Metrics, dunning, and engagement tools for SaaS & subscription busi…" at bounding box center [565, 295] width 982 height 164
click at [361, 339] on div "Expense Management" at bounding box center [424, 324] width 471 height 36
drag, startPoint x: 371, startPoint y: 339, endPoint x: 191, endPoint y: 251, distance: 201.2
click at [191, 251] on div "baremetrics Metrics, dunning, and engagement tools for SaaS & subscription busi…" at bounding box center [424, 293] width 471 height 97
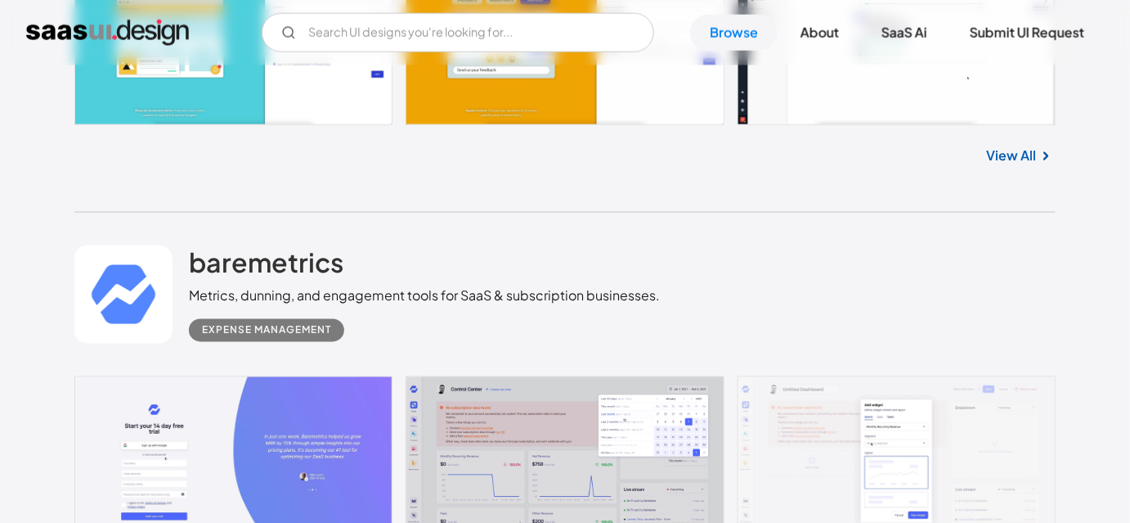
click at [179, 234] on div "baremetrics Metrics, dunning, and engagement tools for SaaS & subscription busi…" at bounding box center [565, 295] width 982 height 164
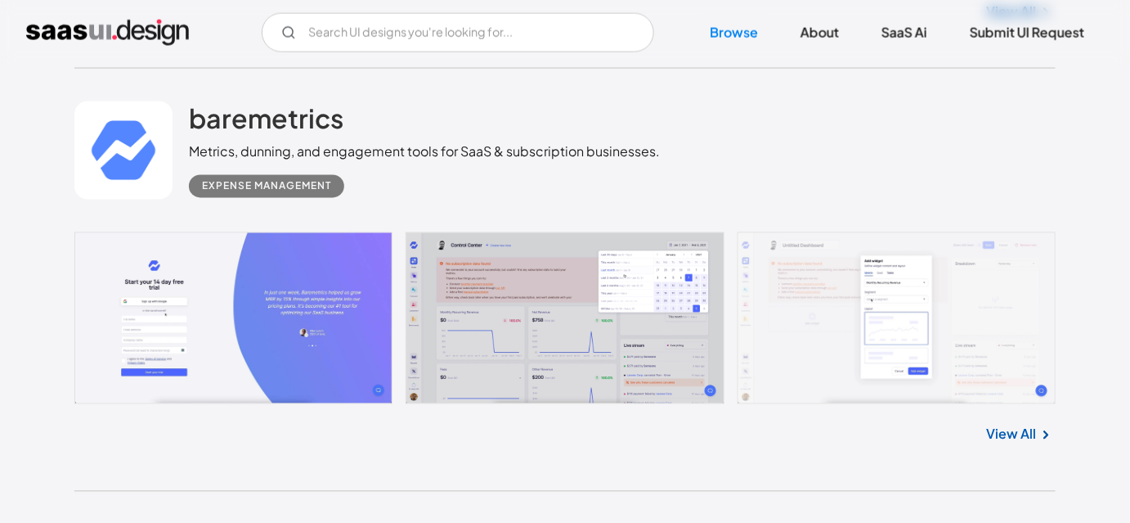
scroll to position [13565, 0]
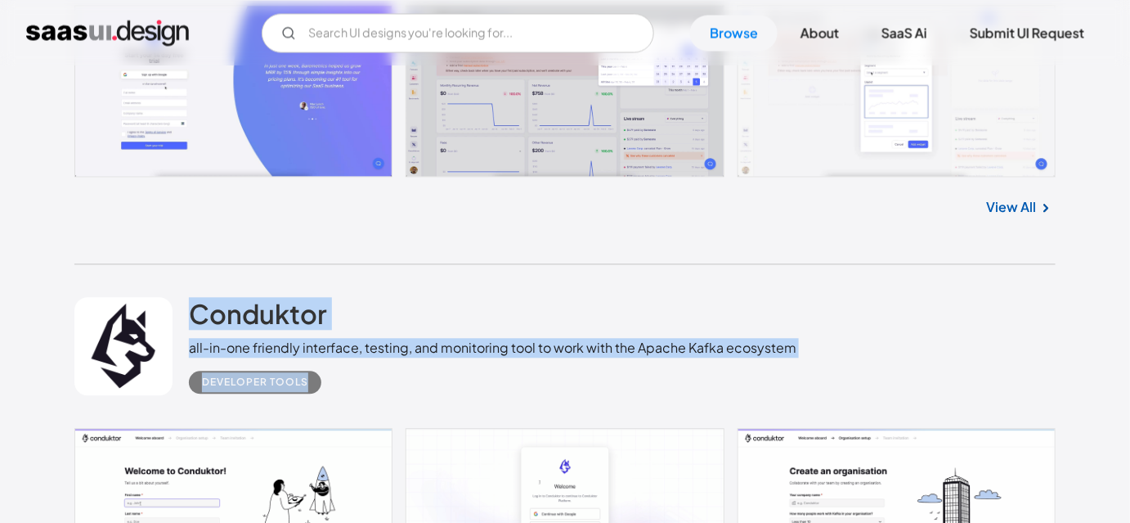
drag, startPoint x: 164, startPoint y: 281, endPoint x: 331, endPoint y: 380, distance: 195.1
click at [331, 380] on div "Conduktor all-in-one friendly interface, testing, and monitoring tool to work w…" at bounding box center [565, 346] width 982 height 164
click at [359, 391] on div "Developer tools" at bounding box center [493, 375] width 608 height 36
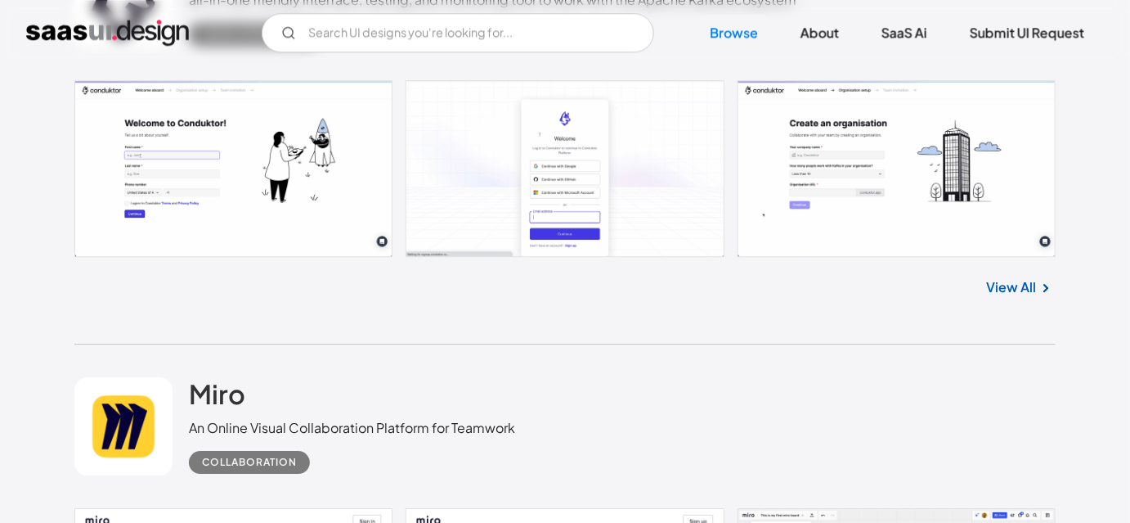
scroll to position [14011, 0]
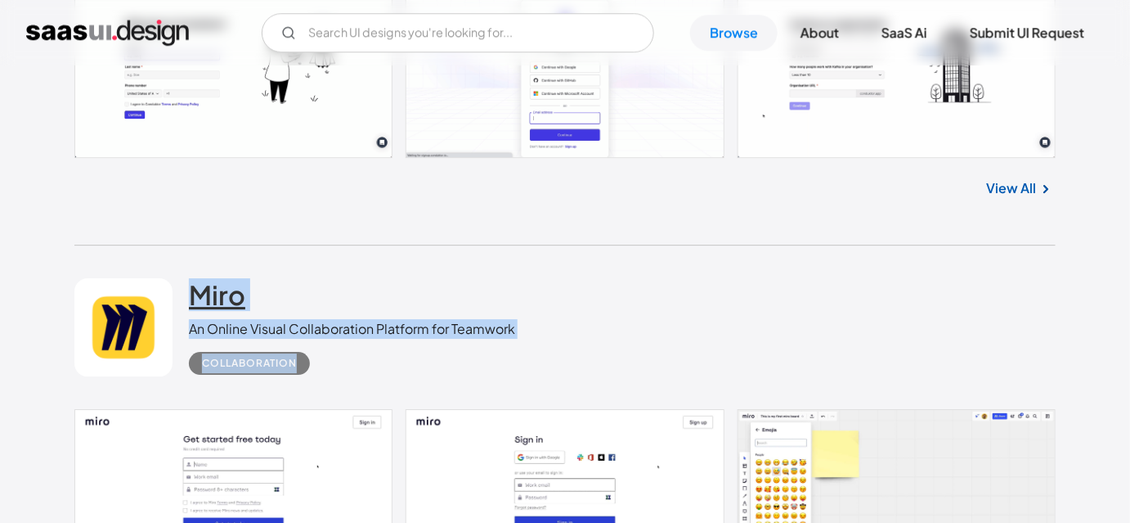
drag, startPoint x: 337, startPoint y: 365, endPoint x: 190, endPoint y: 290, distance: 165.0
click at [190, 290] on div "Miro An Online Visual Collaboration Platform for Teamwork Collaboration" at bounding box center [352, 326] width 326 height 97
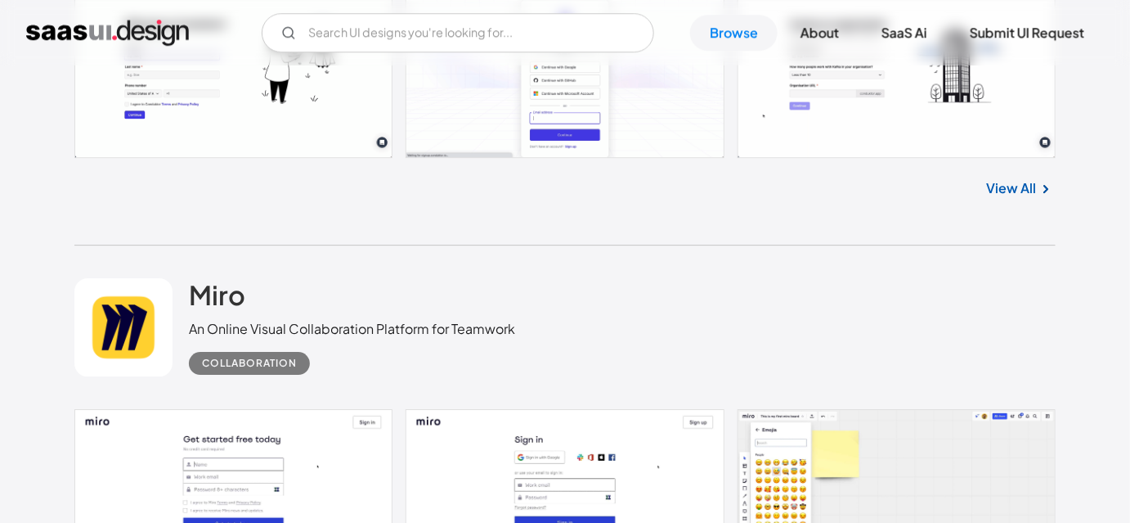
click at [182, 267] on div "Miro An Online Visual Collaboration Platform for Teamwork Collaboration" at bounding box center [565, 327] width 982 height 164
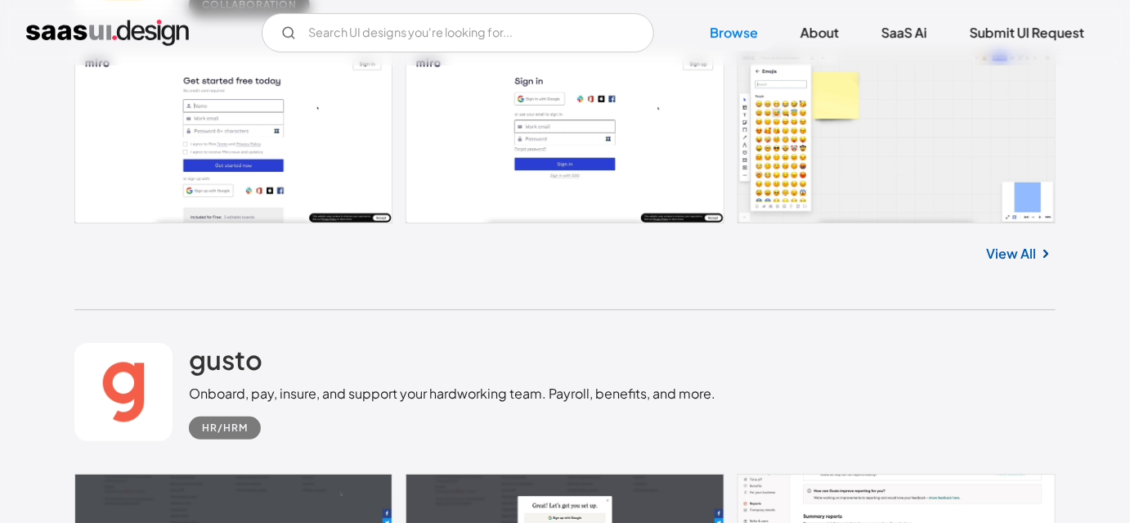
scroll to position [14383, 0]
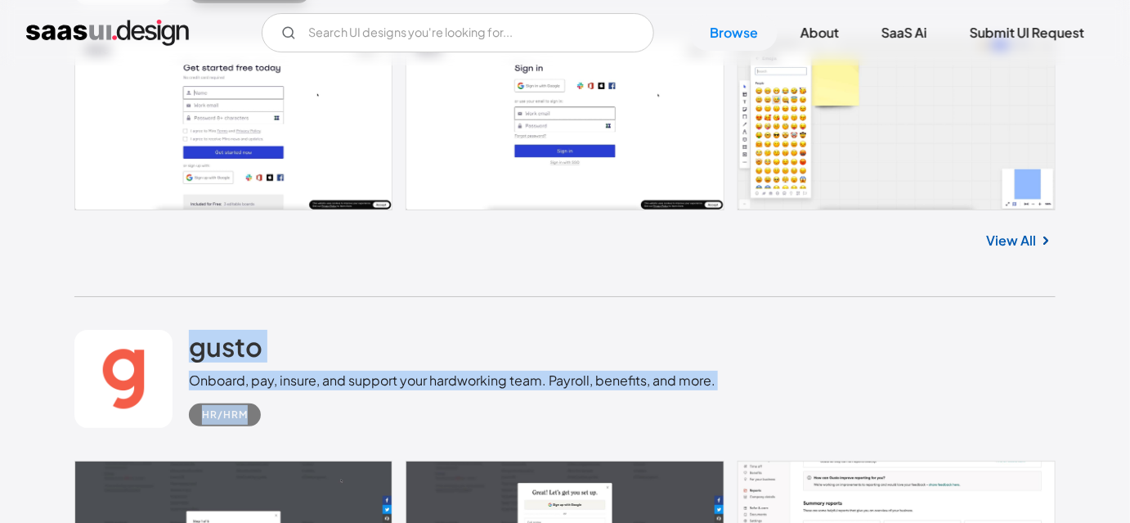
drag, startPoint x: 177, startPoint y: 307, endPoint x: 299, endPoint y: 410, distance: 159.6
click at [299, 410] on div "gusto Onboard, pay, insure, and support your hardworking team. Payroll, benefit…" at bounding box center [565, 379] width 982 height 164
click at [299, 410] on div "HR/HRM" at bounding box center [452, 408] width 527 height 36
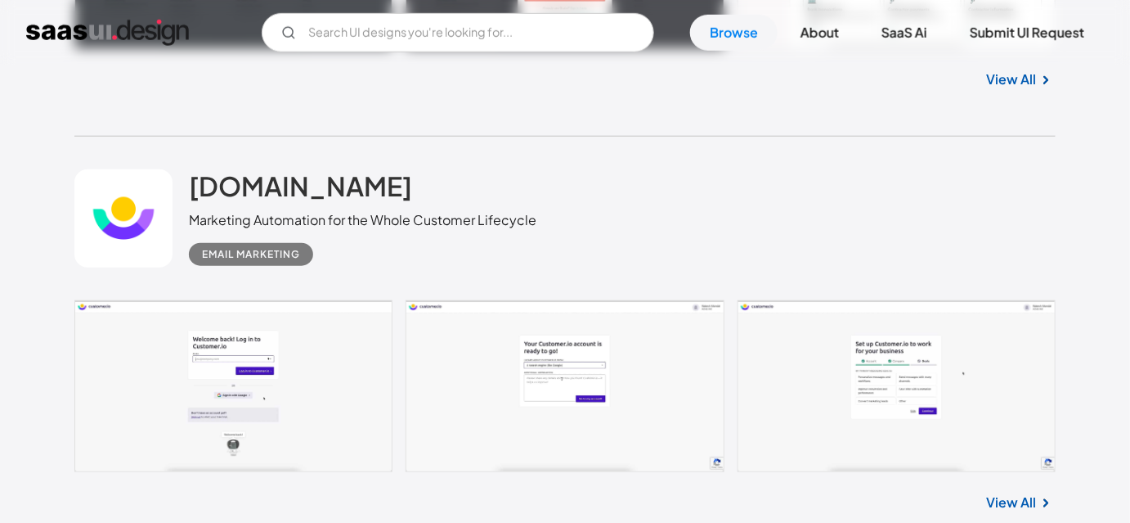
scroll to position [14978, 0]
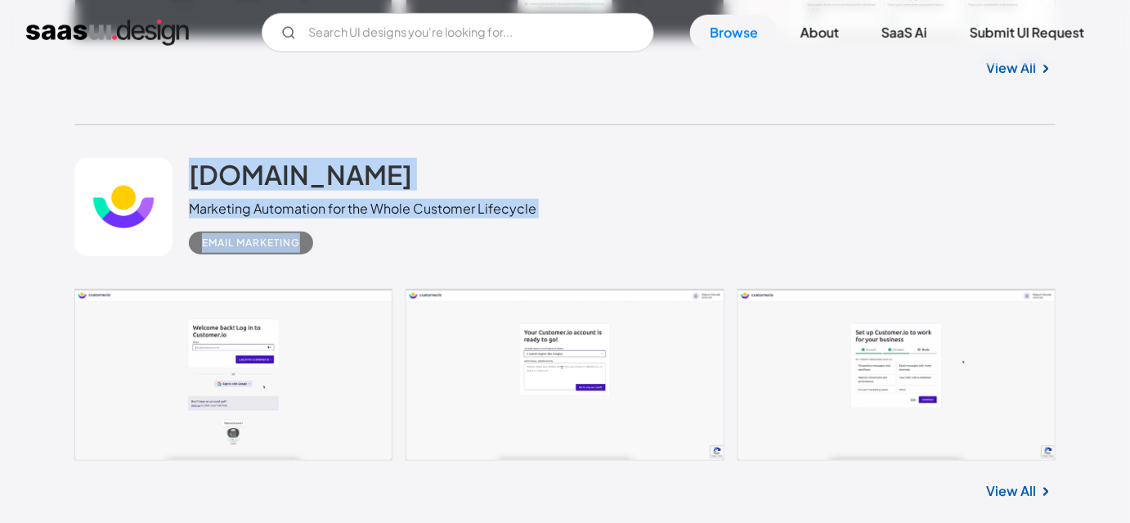
drag, startPoint x: 182, startPoint y: 142, endPoint x: 326, endPoint y: 239, distance: 173.3
click at [325, 239] on div "customer.io Marketing Automation for the Whole Customer Lifecycle Email Marketi…" at bounding box center [565, 207] width 982 height 164
click at [331, 239] on div "Email Marketing" at bounding box center [363, 236] width 348 height 36
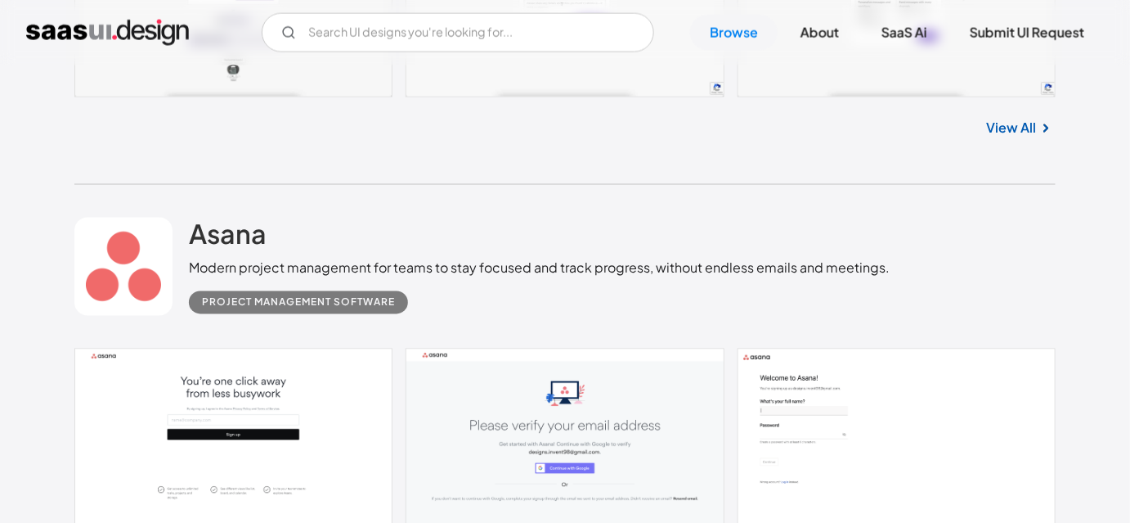
scroll to position [15350, 0]
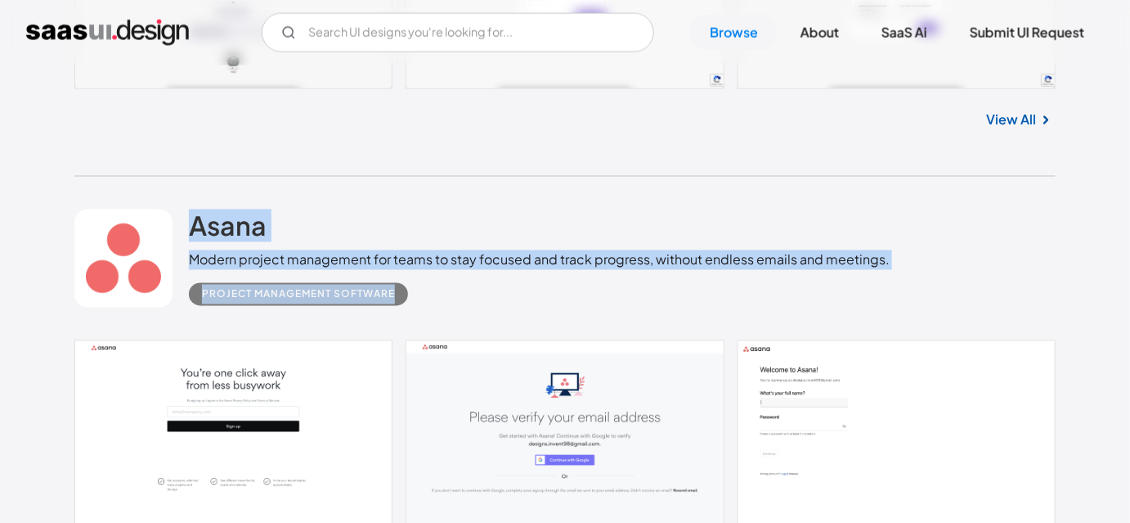
drag, startPoint x: 163, startPoint y: 205, endPoint x: 412, endPoint y: 313, distance: 271.8
click at [412, 313] on div "Asana Modern project management for teams to stay focused and track progress, w…" at bounding box center [565, 259] width 982 height 164
click at [426, 310] on div "Asana Modern project management for teams to stay focused and track progress, w…" at bounding box center [565, 259] width 982 height 164
drag, startPoint x: 429, startPoint y: 308, endPoint x: 177, endPoint y: 243, distance: 260.9
click at [177, 243] on div "Asana Modern project management for teams to stay focused and track progress, w…" at bounding box center [565, 259] width 982 height 164
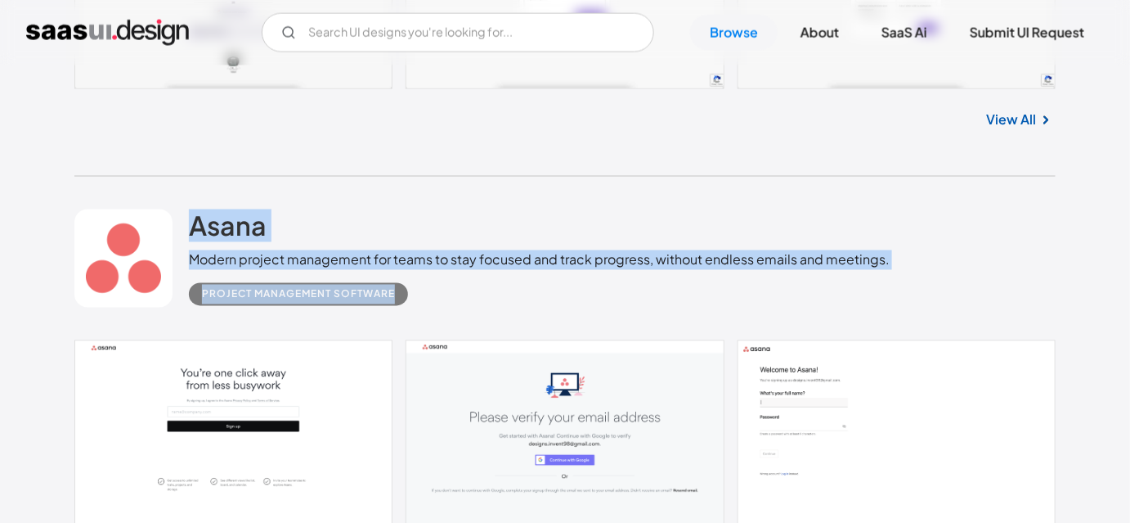
click at [172, 204] on div "Asana Modern project management for teams to stay focused and track progress, w…" at bounding box center [565, 259] width 982 height 164
drag, startPoint x: 172, startPoint y: 204, endPoint x: 404, endPoint y: 295, distance: 249.7
click at [404, 295] on div "Asana Modern project management for teams to stay focused and track progress, w…" at bounding box center [565, 259] width 982 height 164
click at [431, 300] on div "Project Management Software" at bounding box center [539, 288] width 701 height 36
drag, startPoint x: 410, startPoint y: 312, endPoint x: 164, endPoint y: 240, distance: 255.7
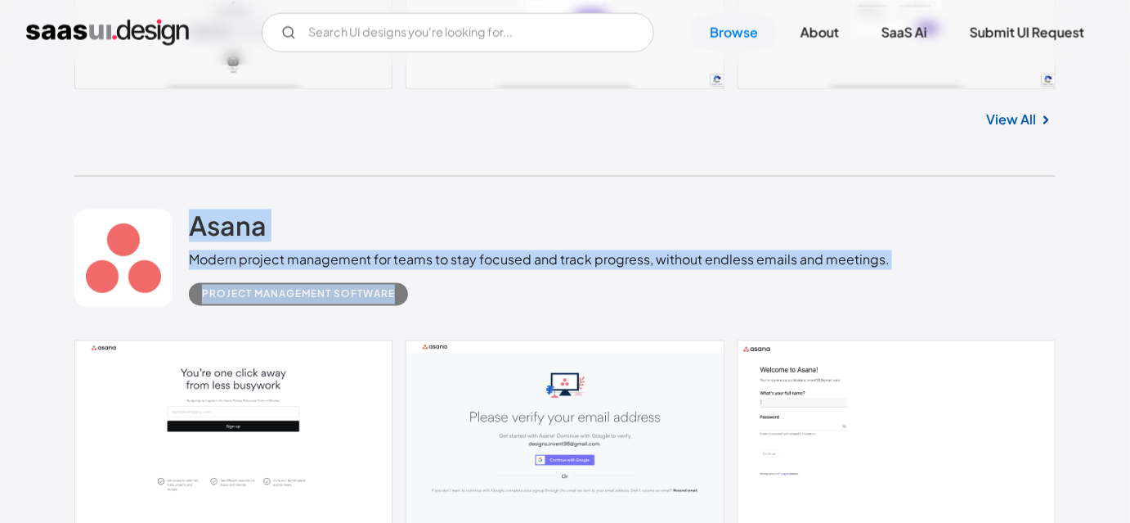
click at [164, 240] on div "Asana Modern project management for teams to stay focused and track progress, w…" at bounding box center [565, 259] width 982 height 164
click at [165, 212] on link at bounding box center [123, 258] width 98 height 98
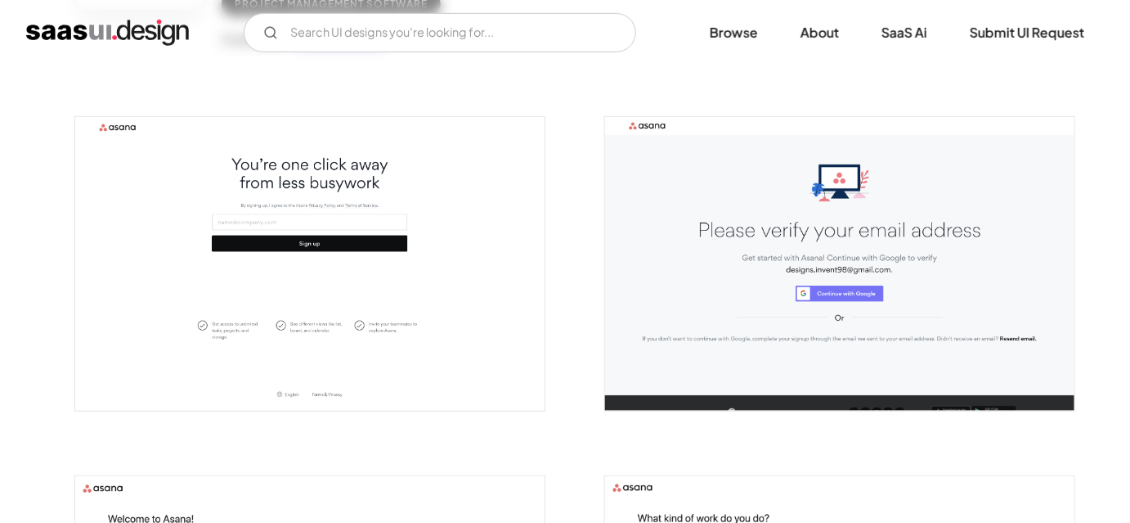
scroll to position [297, 0]
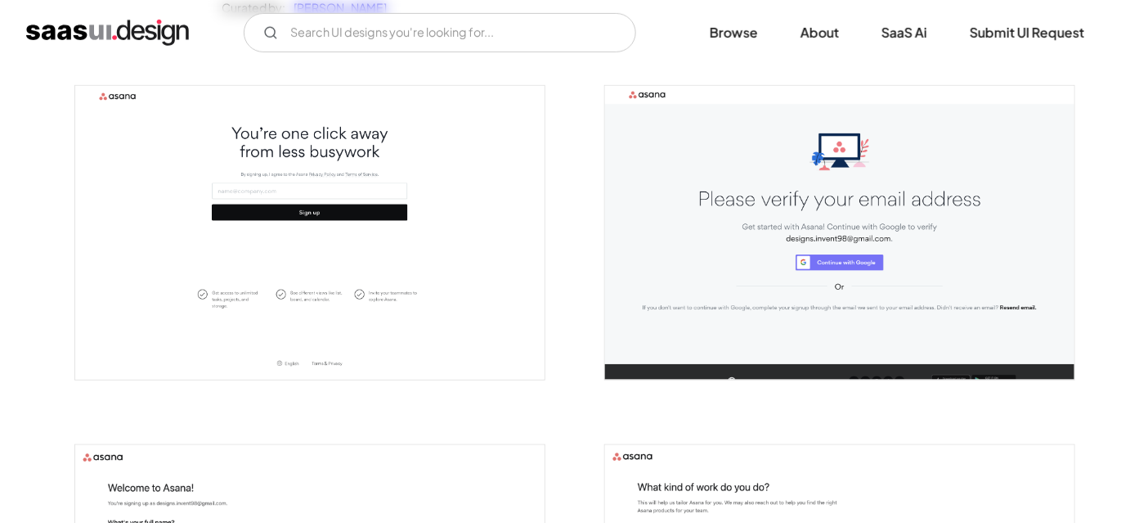
click at [350, 236] on img "open lightbox" at bounding box center [310, 233] width 470 height 294
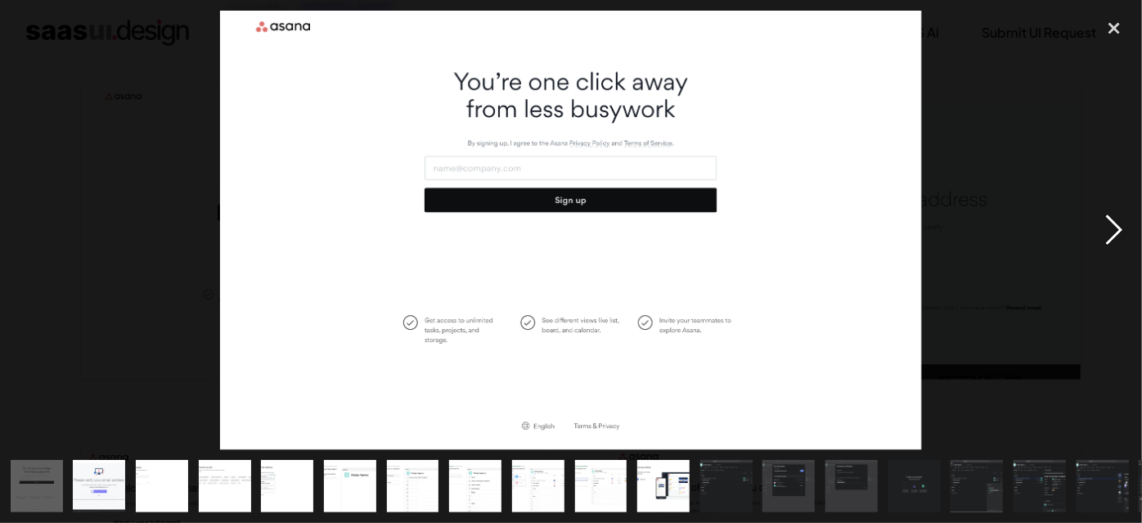
click at [1107, 222] on div "next image" at bounding box center [1114, 230] width 56 height 439
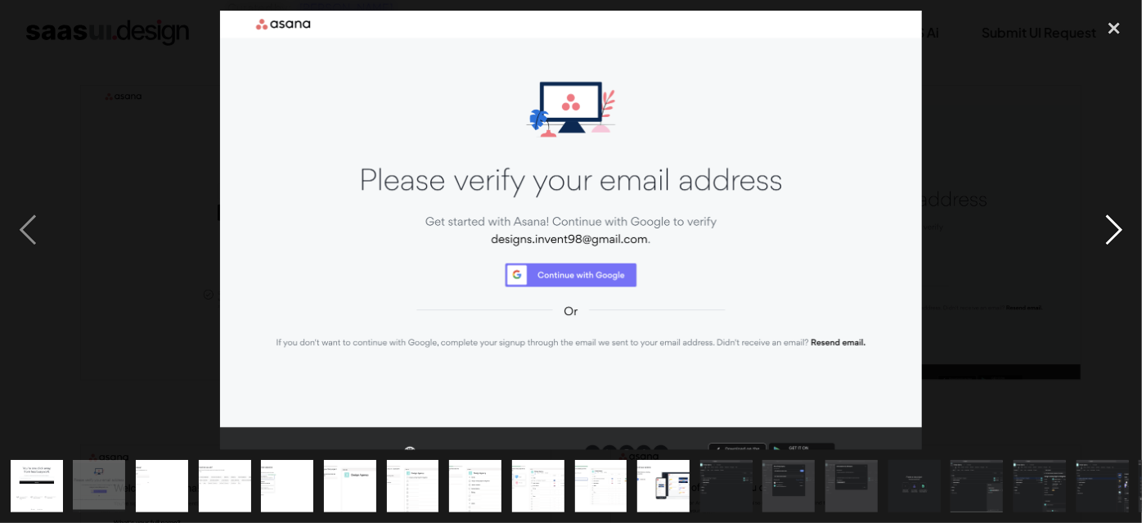
click at [1115, 222] on div "next image" at bounding box center [1114, 230] width 56 height 439
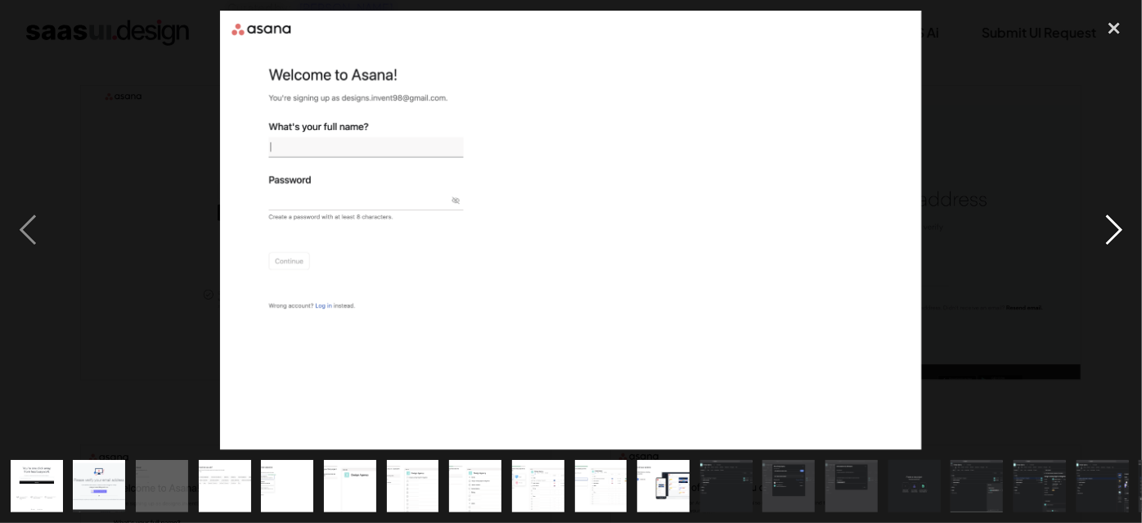
click at [1115, 222] on div "next image" at bounding box center [1114, 230] width 56 height 439
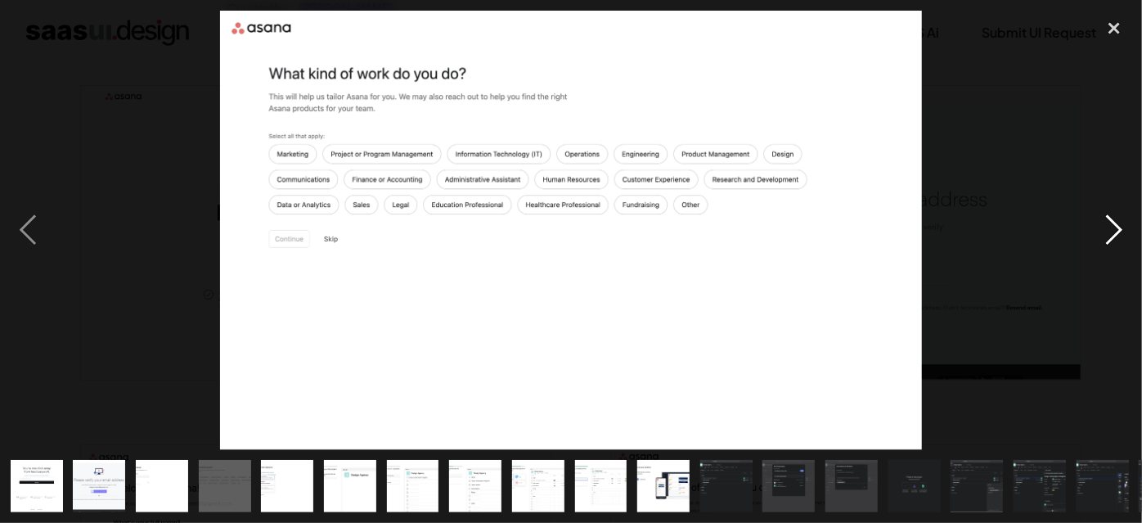
click at [1115, 222] on div "next image" at bounding box center [1114, 230] width 56 height 439
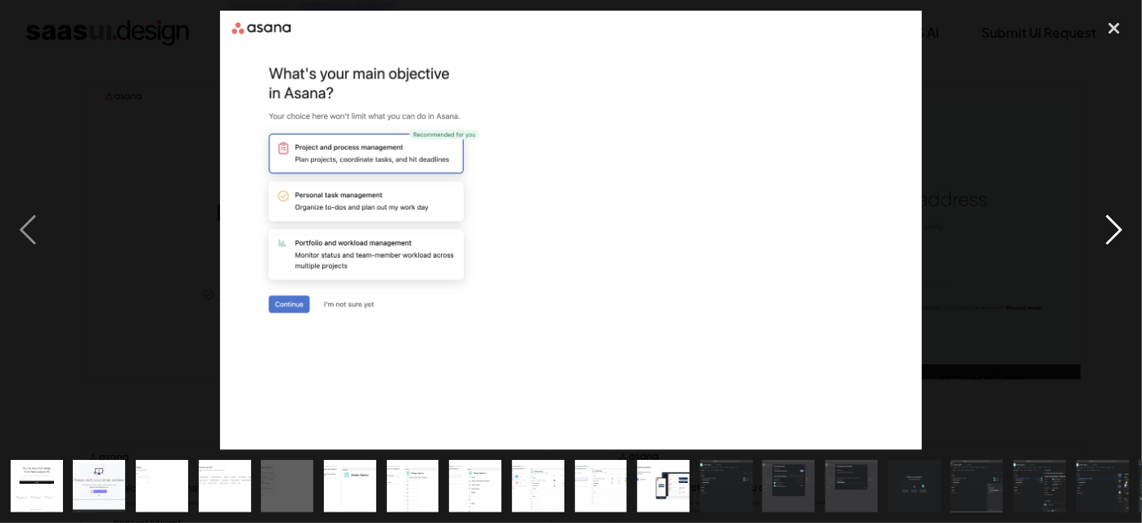
click at [1115, 222] on div "next image" at bounding box center [1114, 230] width 56 height 439
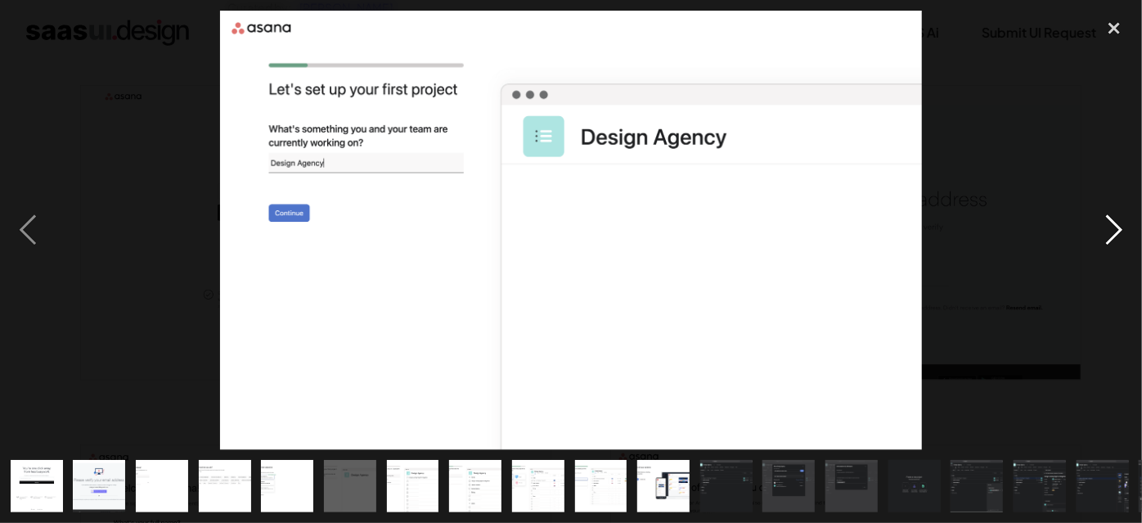
click at [1115, 222] on div "next image" at bounding box center [1114, 230] width 56 height 439
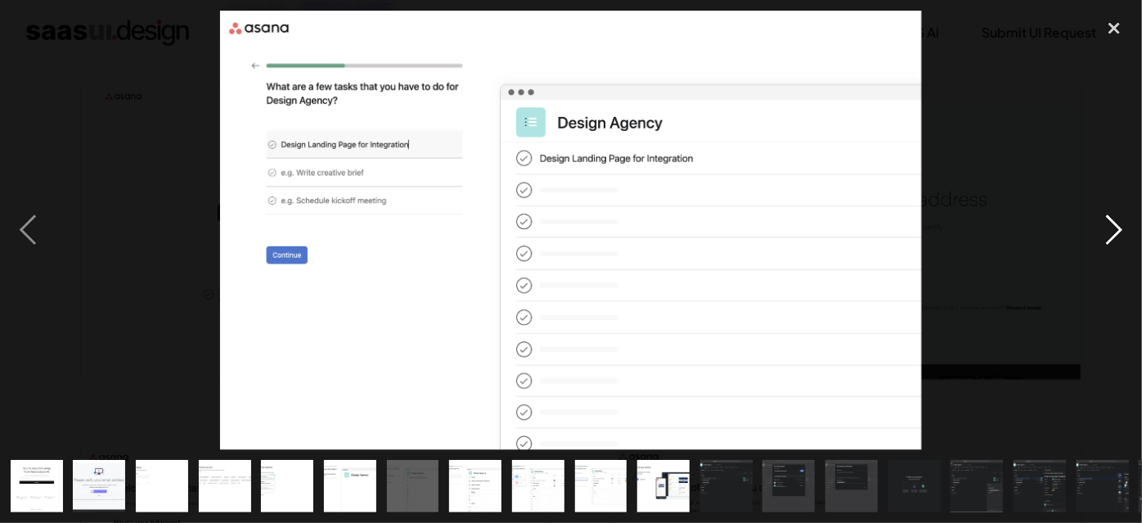
click at [1115, 222] on div "next image" at bounding box center [1114, 230] width 56 height 439
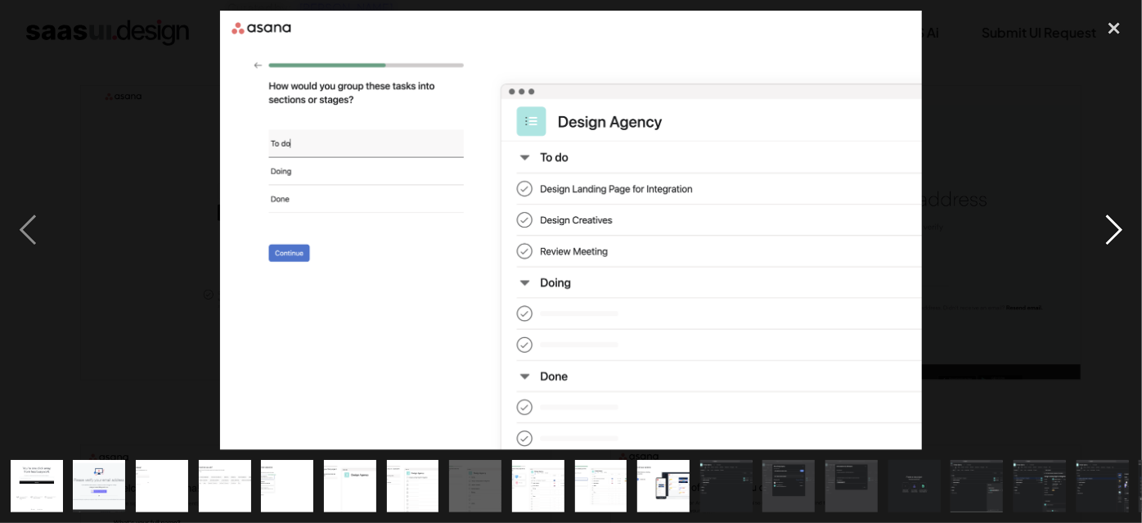
click at [1115, 222] on div "next image" at bounding box center [1114, 230] width 56 height 439
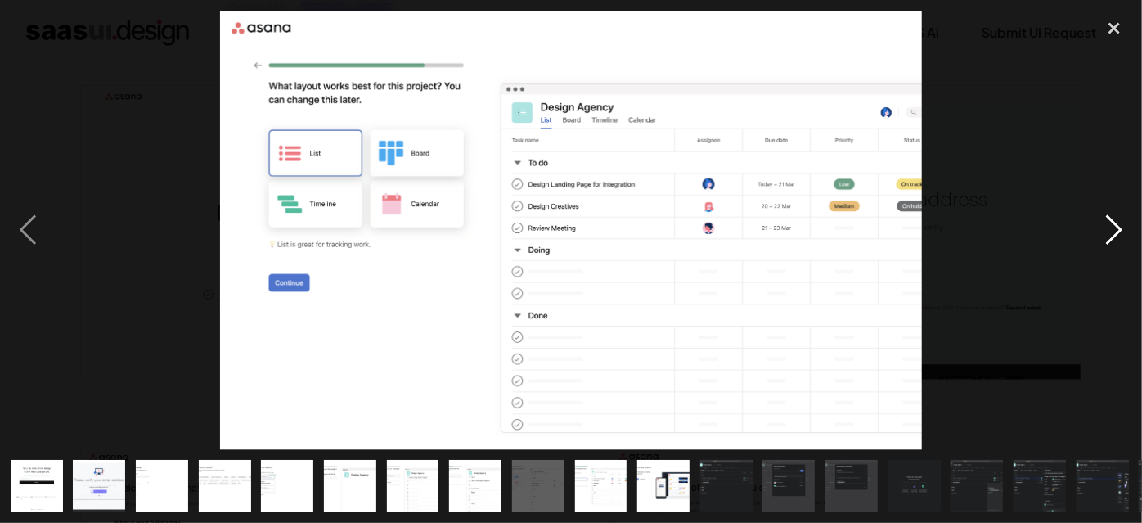
click at [1115, 222] on div "next image" at bounding box center [1114, 230] width 56 height 439
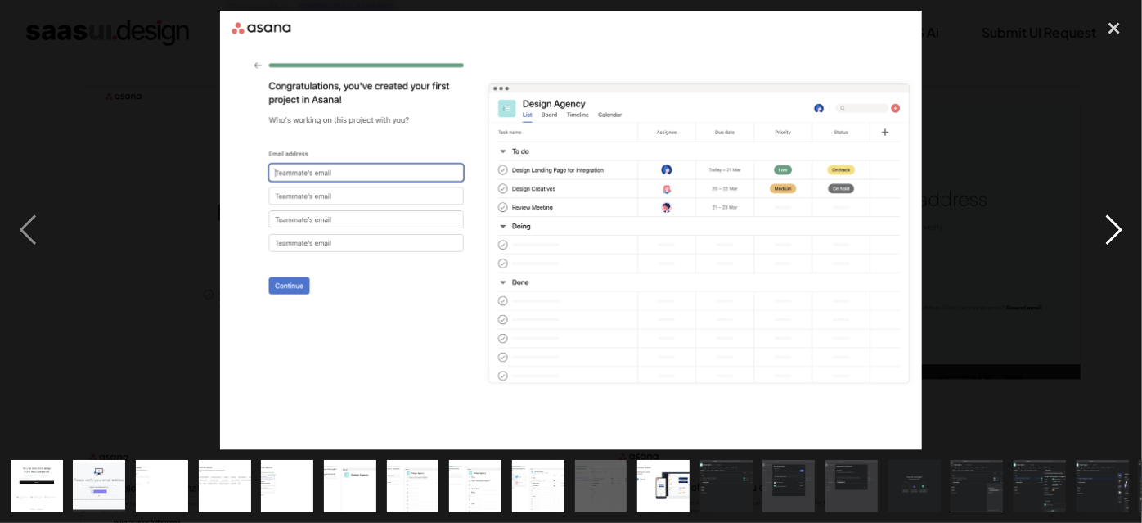
click at [1115, 222] on div "next image" at bounding box center [1114, 230] width 56 height 439
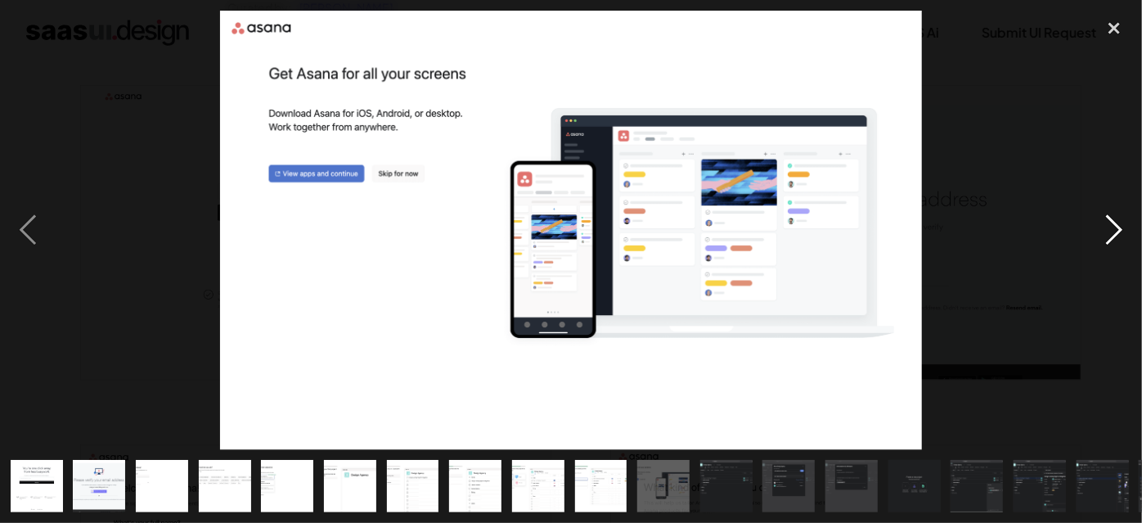
click at [1115, 222] on div "next image" at bounding box center [1114, 230] width 56 height 439
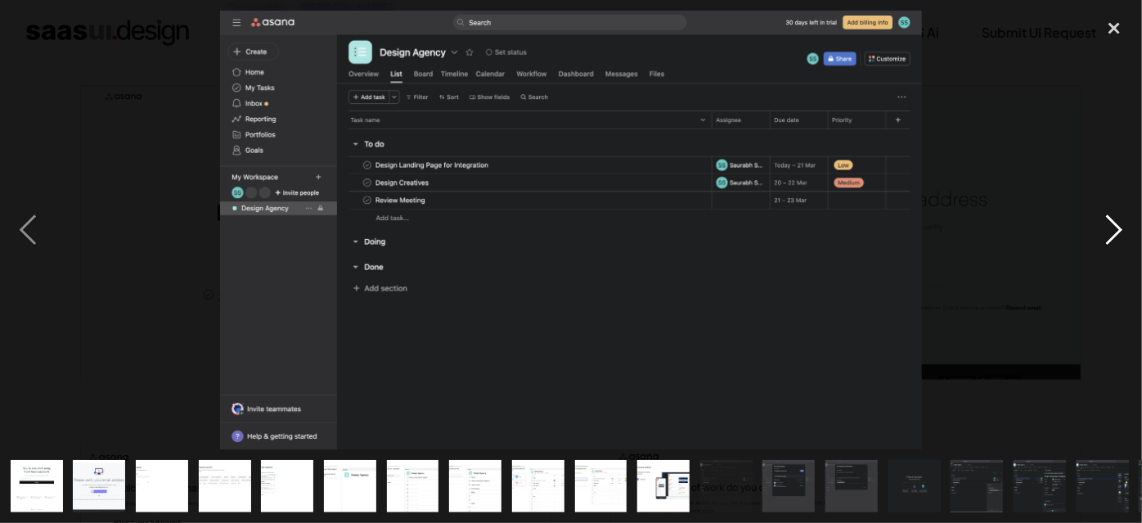
click at [1115, 222] on div "next image" at bounding box center [1114, 230] width 56 height 439
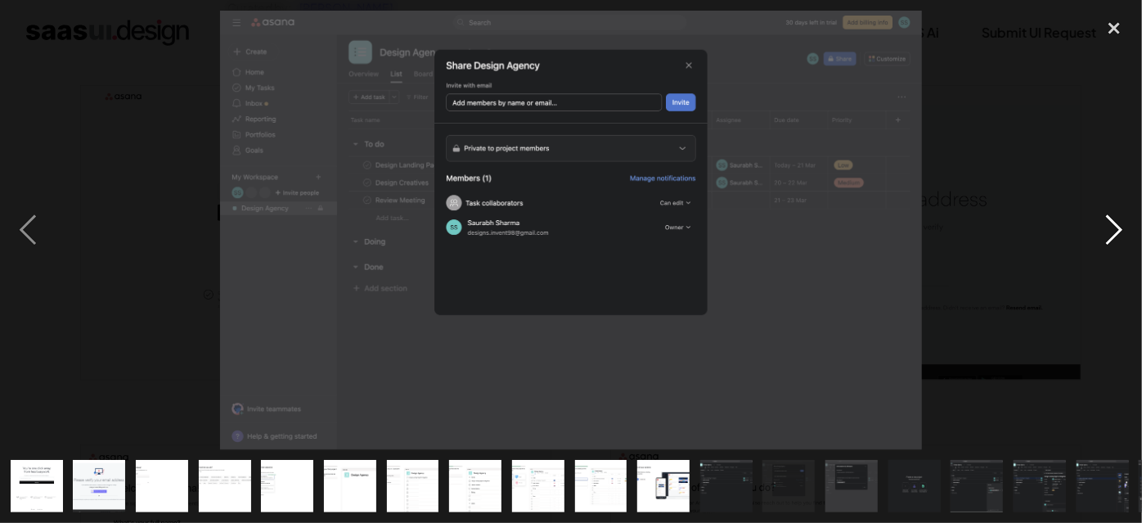
click at [1115, 222] on div "next image" at bounding box center [1114, 230] width 56 height 439
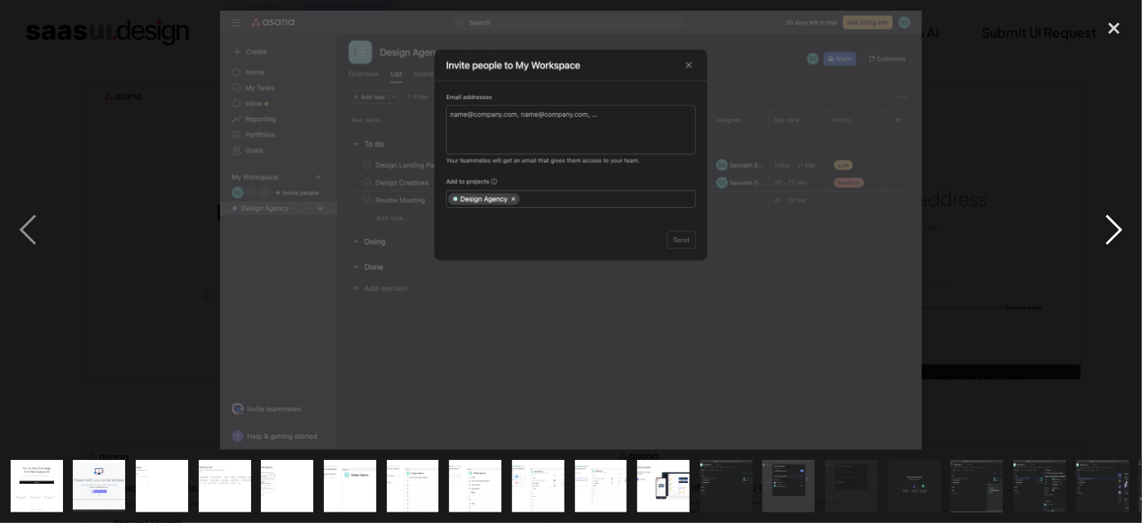
click at [1115, 222] on div "next image" at bounding box center [1114, 230] width 56 height 439
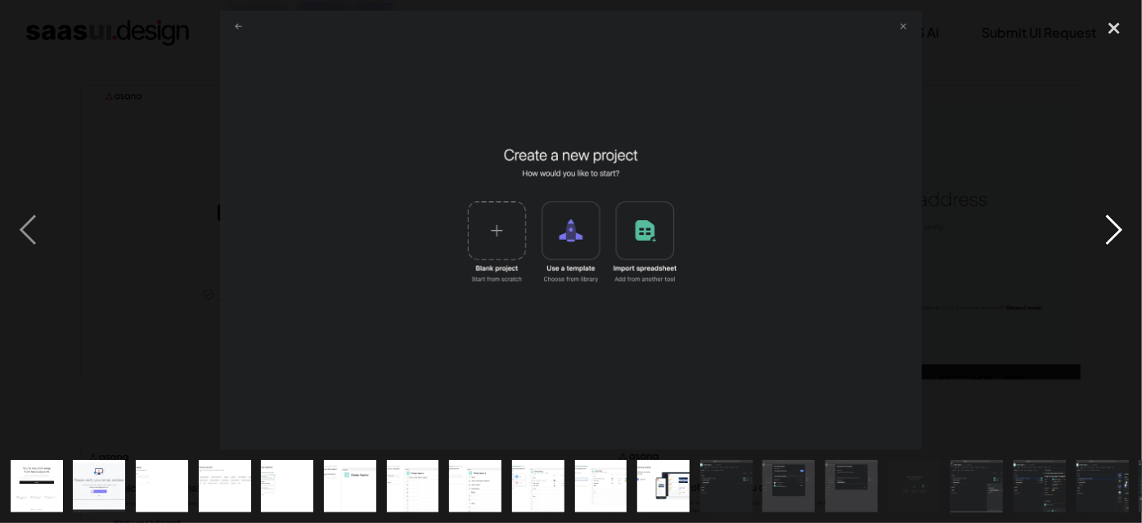
click at [1115, 222] on div "next image" at bounding box center [1114, 230] width 56 height 439
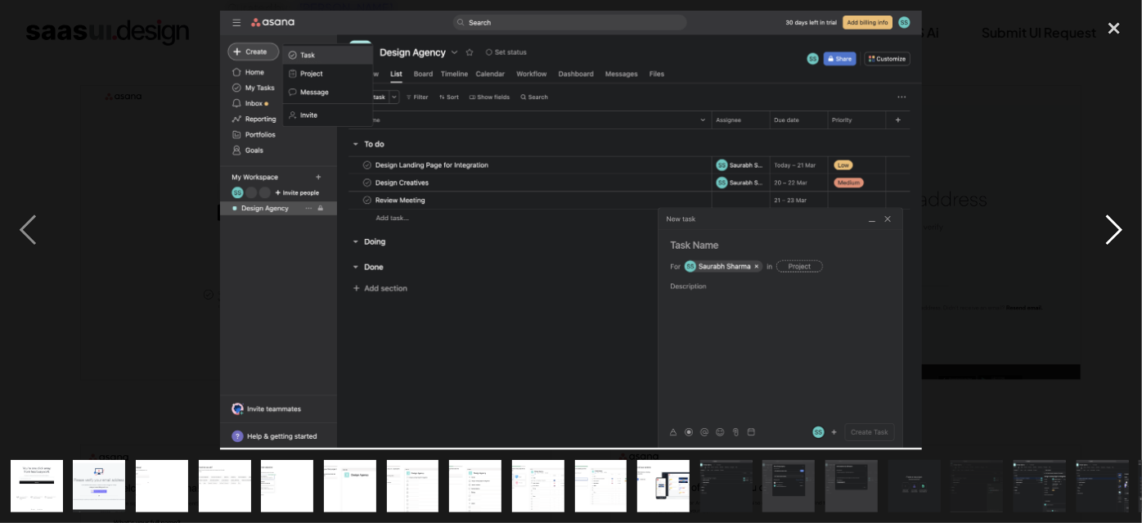
click at [1115, 222] on div "next image" at bounding box center [1114, 230] width 56 height 439
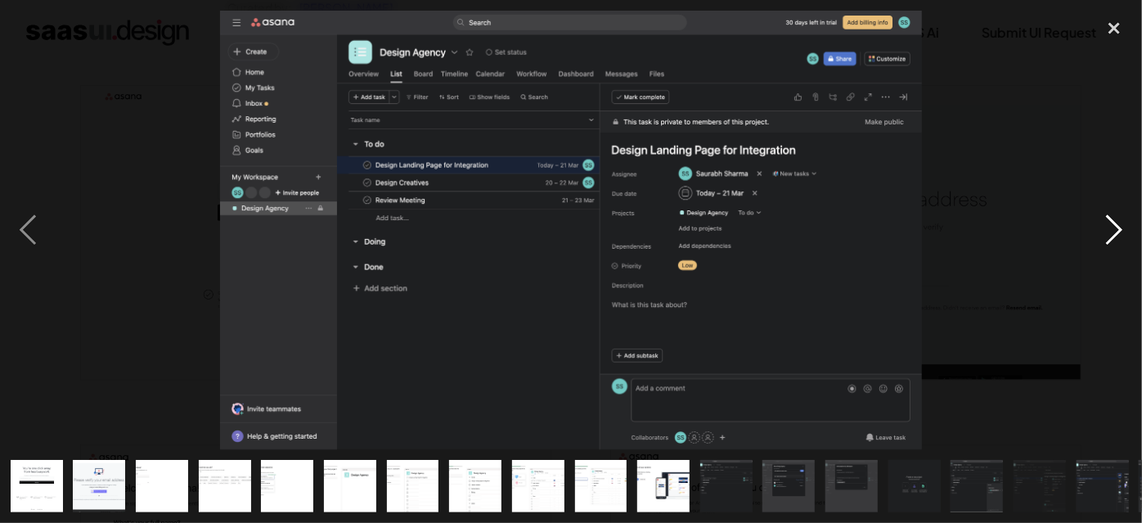
click at [1115, 222] on div "next image" at bounding box center [1114, 230] width 56 height 439
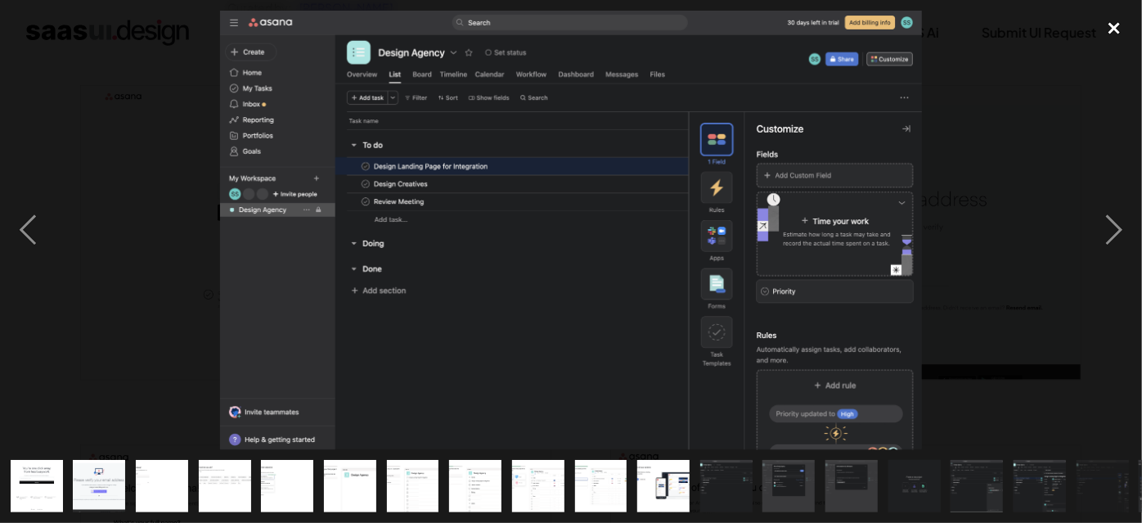
click at [1119, 30] on div "close lightbox" at bounding box center [1114, 29] width 56 height 36
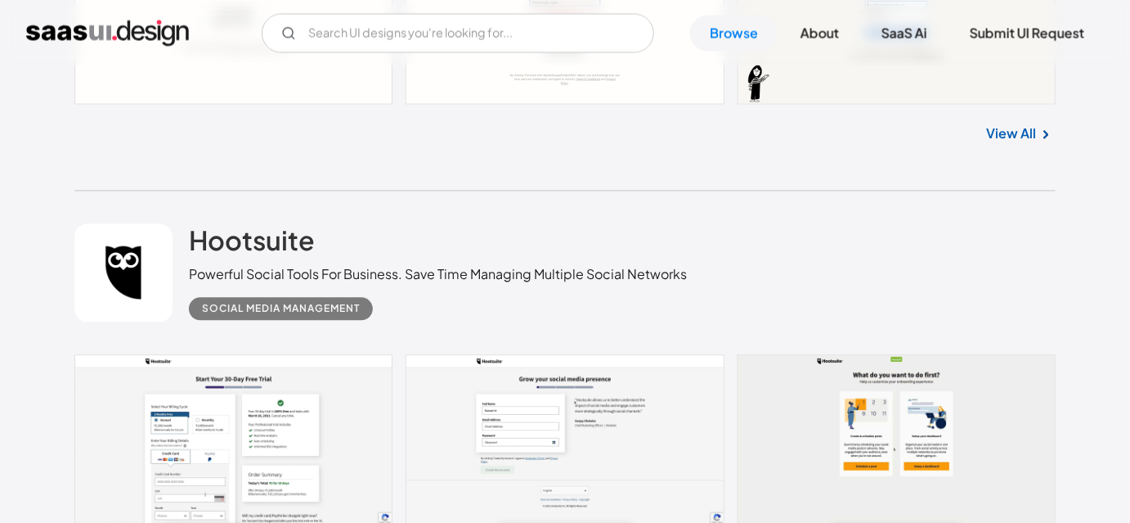
scroll to position [19737, 0]
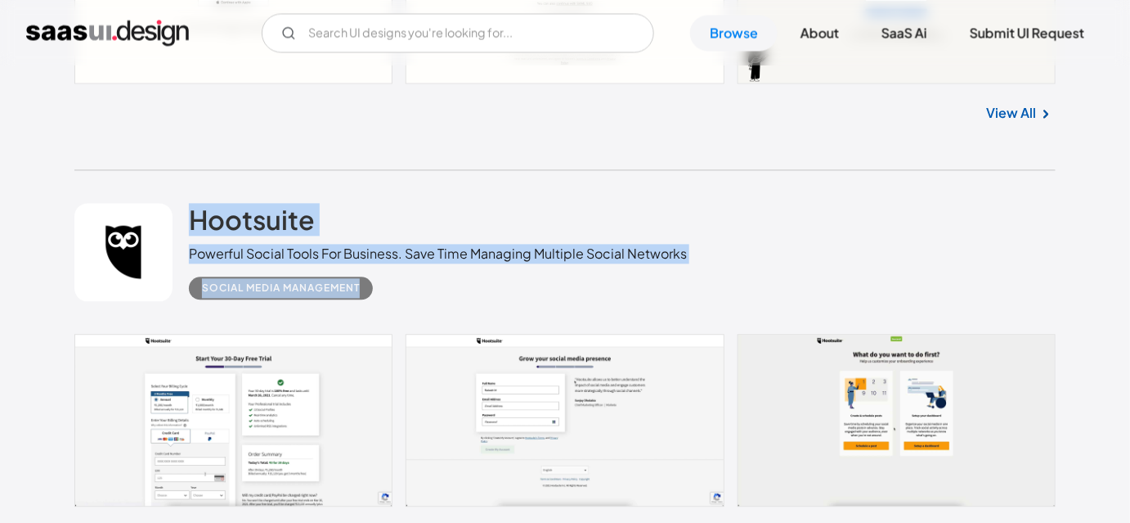
drag, startPoint x: 59, startPoint y: 214, endPoint x: 402, endPoint y: 290, distance: 350.9
click at [407, 285] on div "Social Media Management" at bounding box center [438, 281] width 498 height 36
drag, startPoint x: 411, startPoint y: 293, endPoint x: 38, endPoint y: 208, distance: 382.6
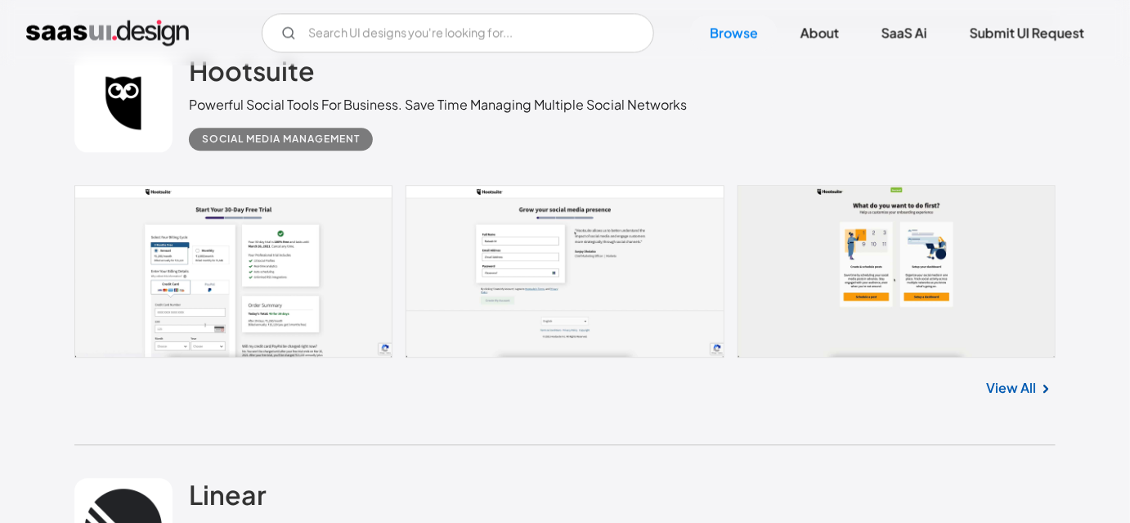
scroll to position [20108, 0]
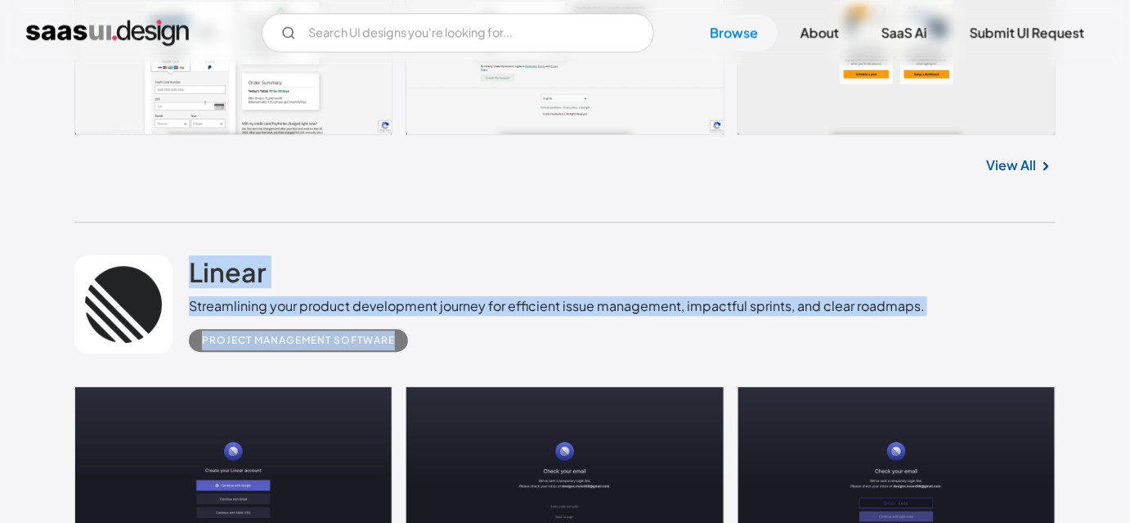
drag, startPoint x: 60, startPoint y: 246, endPoint x: 415, endPoint y: 335, distance: 366.0
click at [424, 342] on div "Project Management Software" at bounding box center [557, 334] width 736 height 36
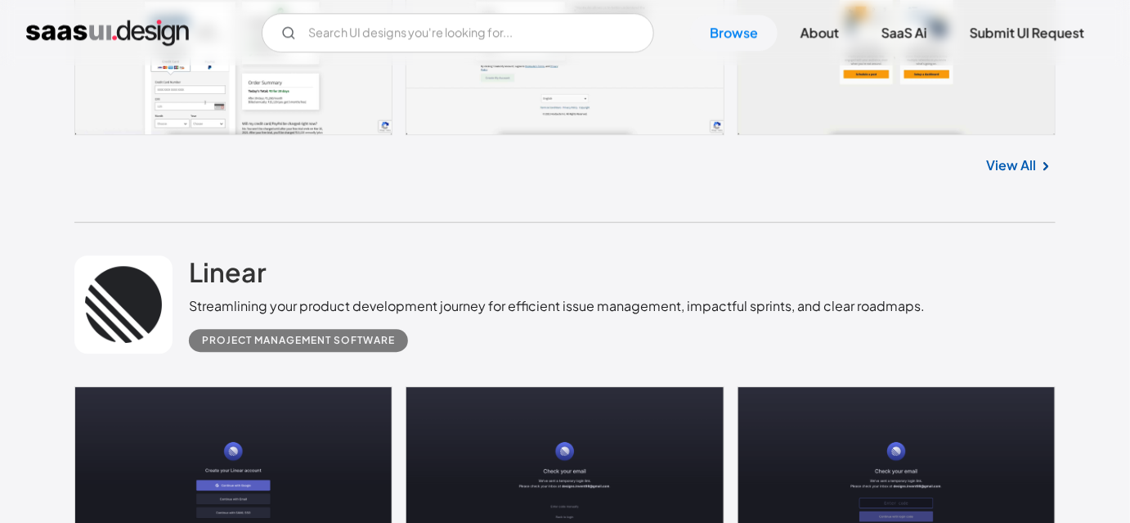
click at [405, 370] on div "Linear Streamlining your product development journey for efficient issue manage…" at bounding box center [565, 304] width 982 height 164
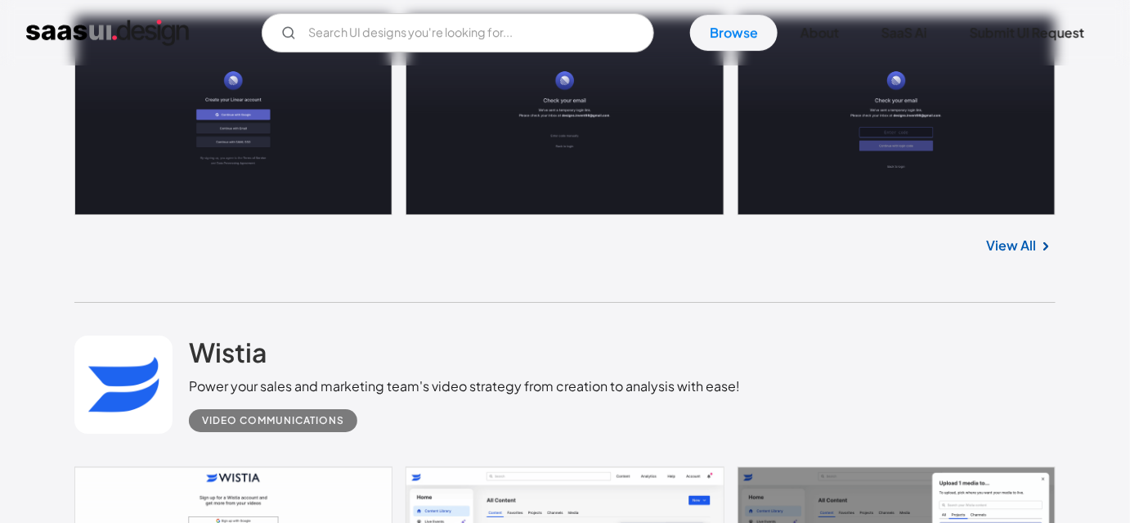
scroll to position [20481, 0]
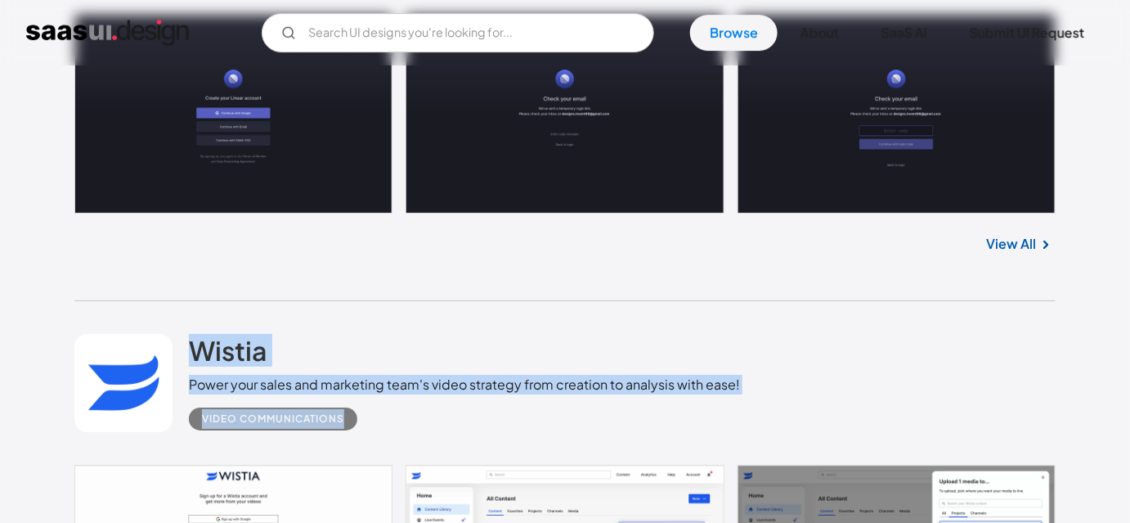
drag, startPoint x: 64, startPoint y: 335, endPoint x: 386, endPoint y: 423, distance: 334.2
click at [387, 423] on div "Video Communications" at bounding box center [464, 412] width 551 height 36
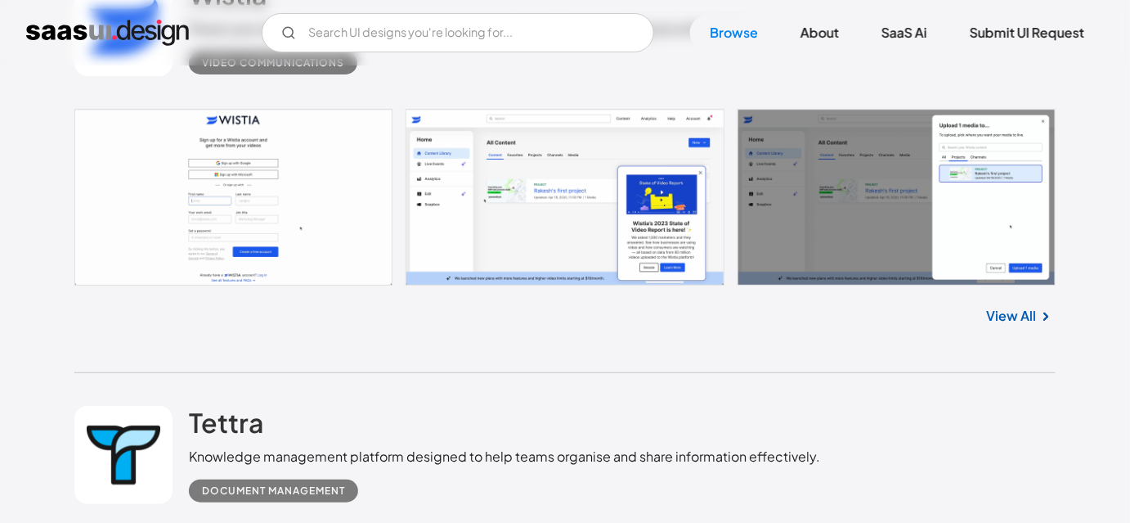
scroll to position [20926, 0]
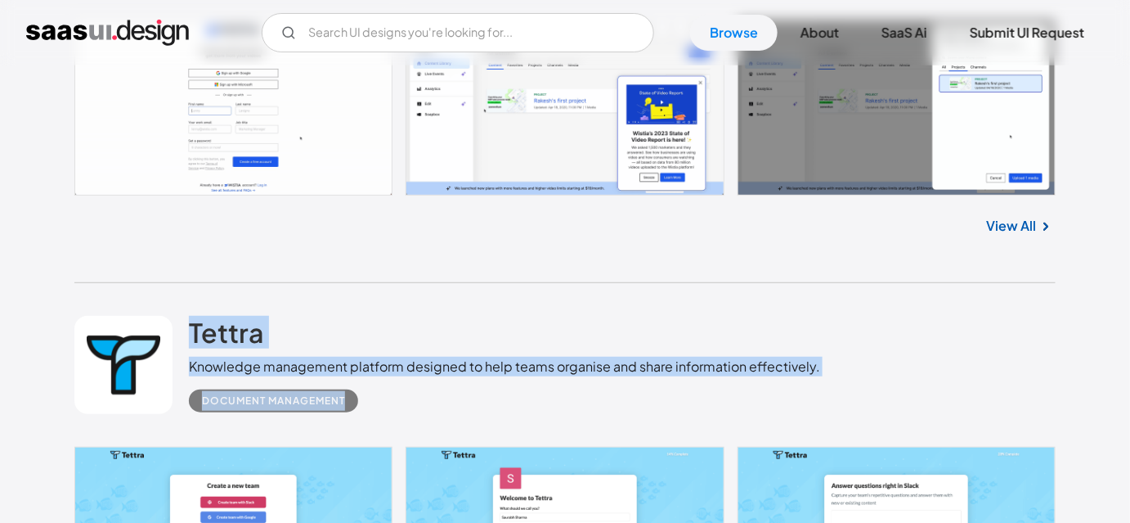
drag, startPoint x: 61, startPoint y: 322, endPoint x: 383, endPoint y: 404, distance: 331.7
click at [384, 404] on div "Document Management" at bounding box center [504, 394] width 631 height 36
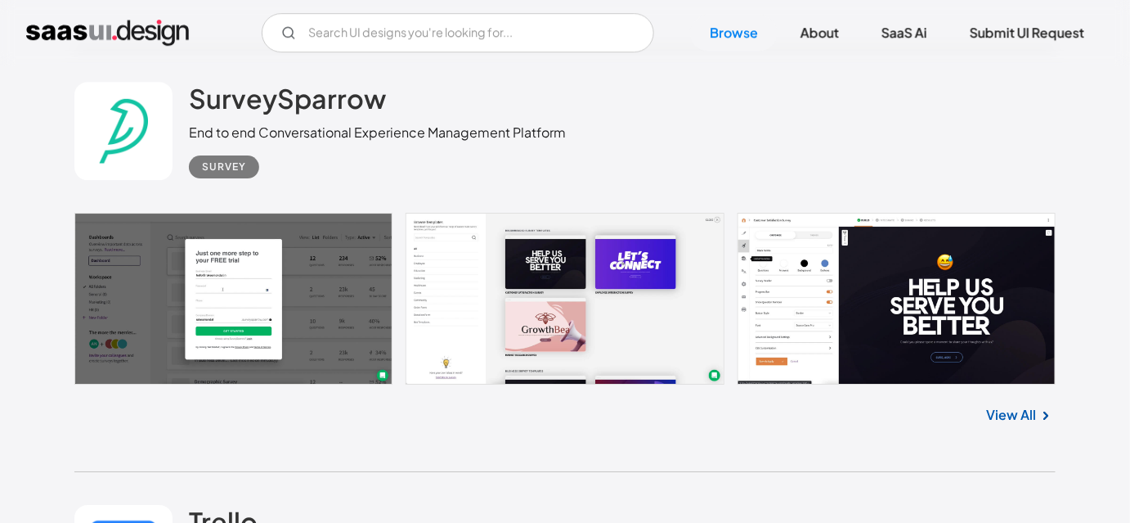
scroll to position [12003, 0]
